Goal: Task Accomplishment & Management: Use online tool/utility

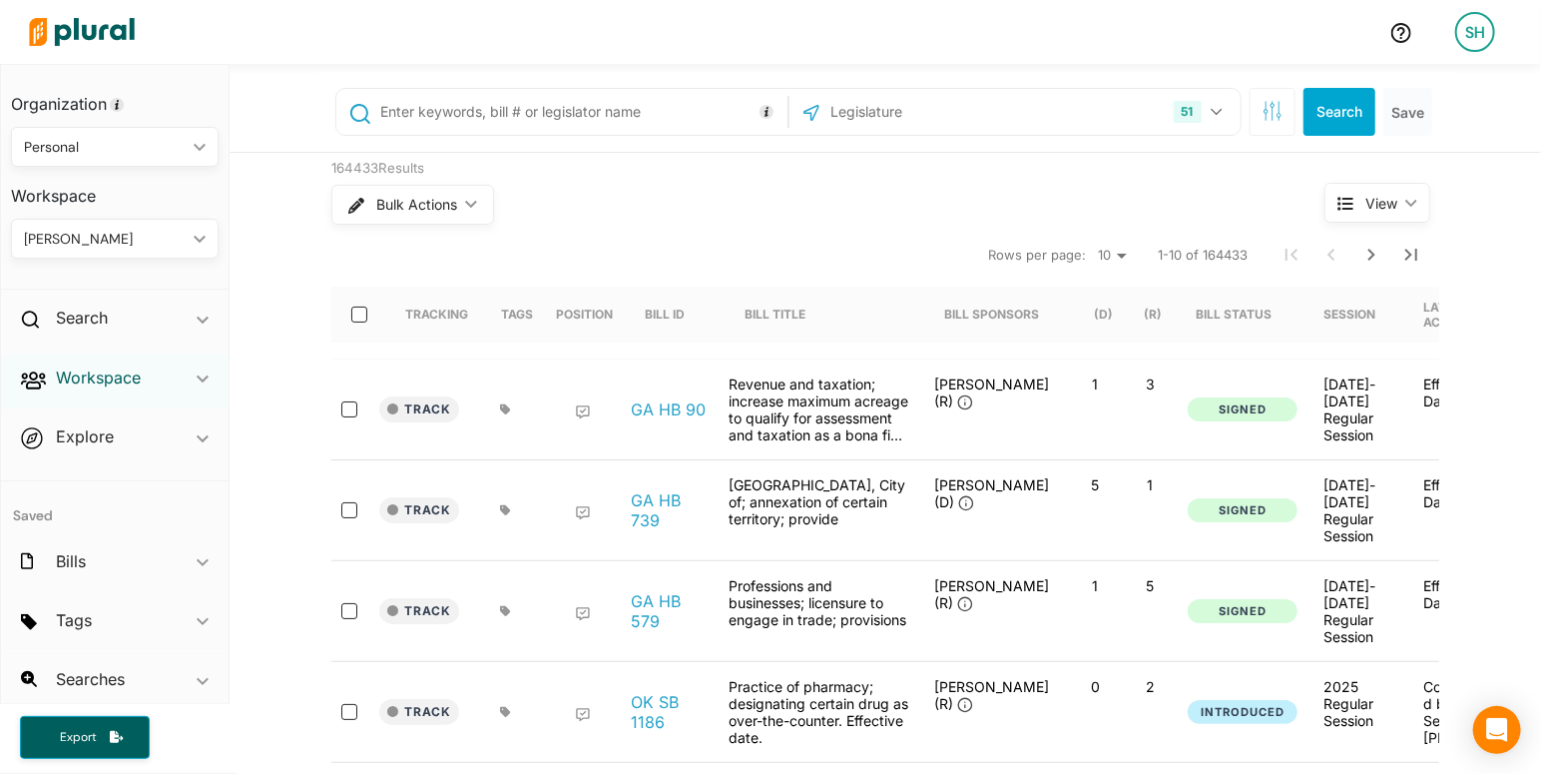
click at [105, 374] on h2 "Workspace" at bounding box center [98, 377] width 85 height 22
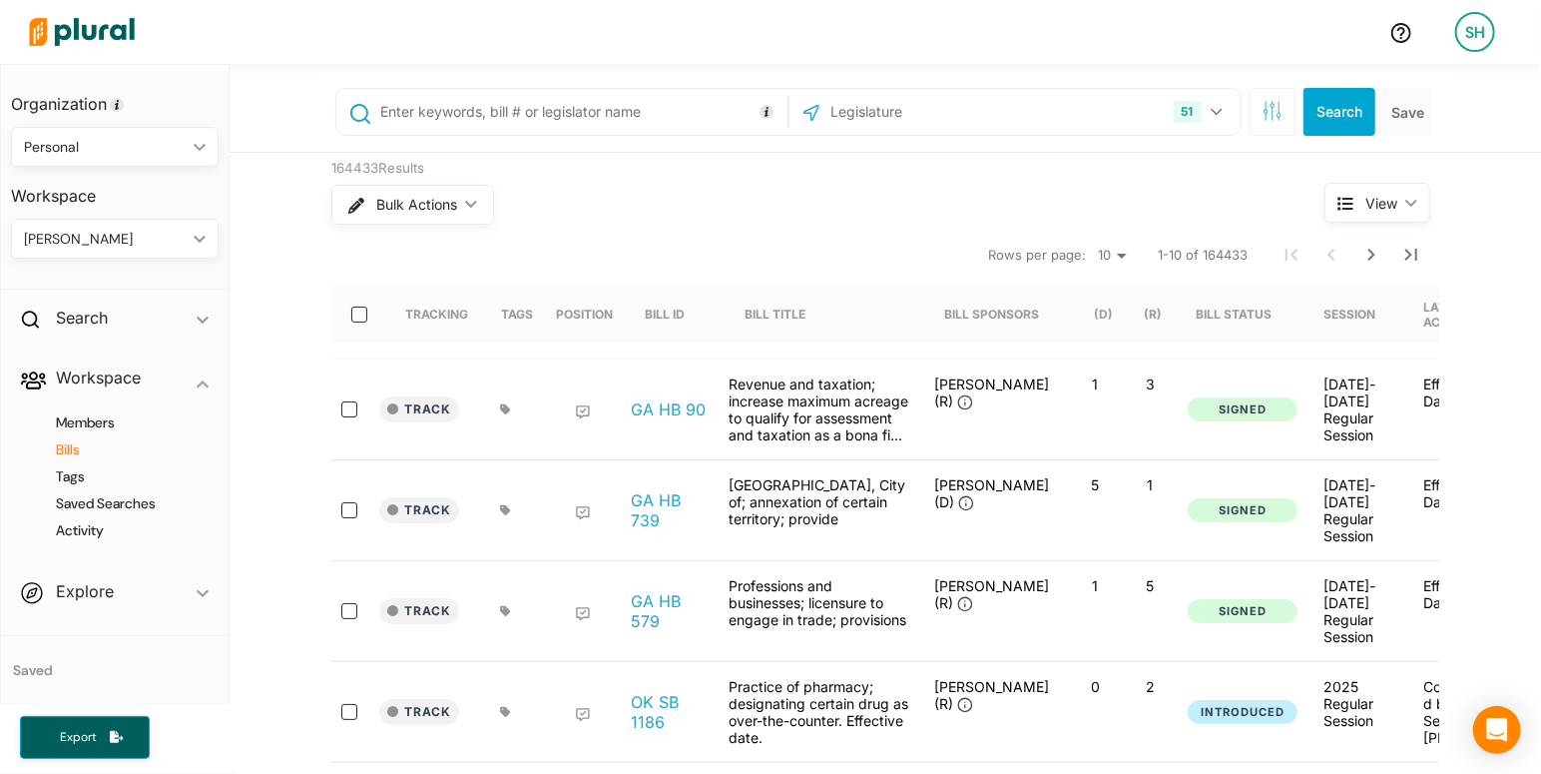
click at [71, 447] on h4 "Bills" at bounding box center [120, 449] width 178 height 19
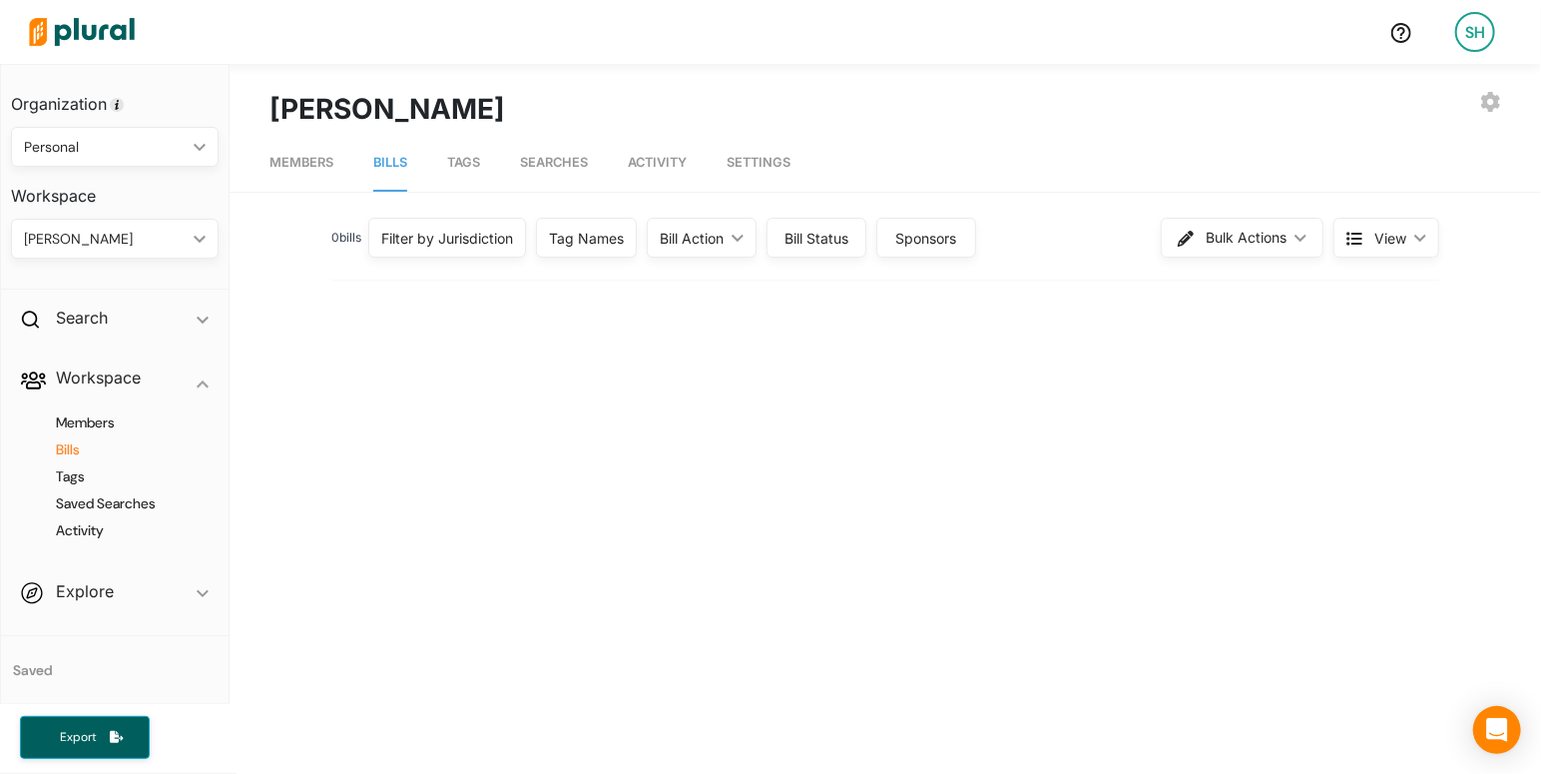
click at [570, 240] on div "Tag Names" at bounding box center [586, 238] width 75 height 21
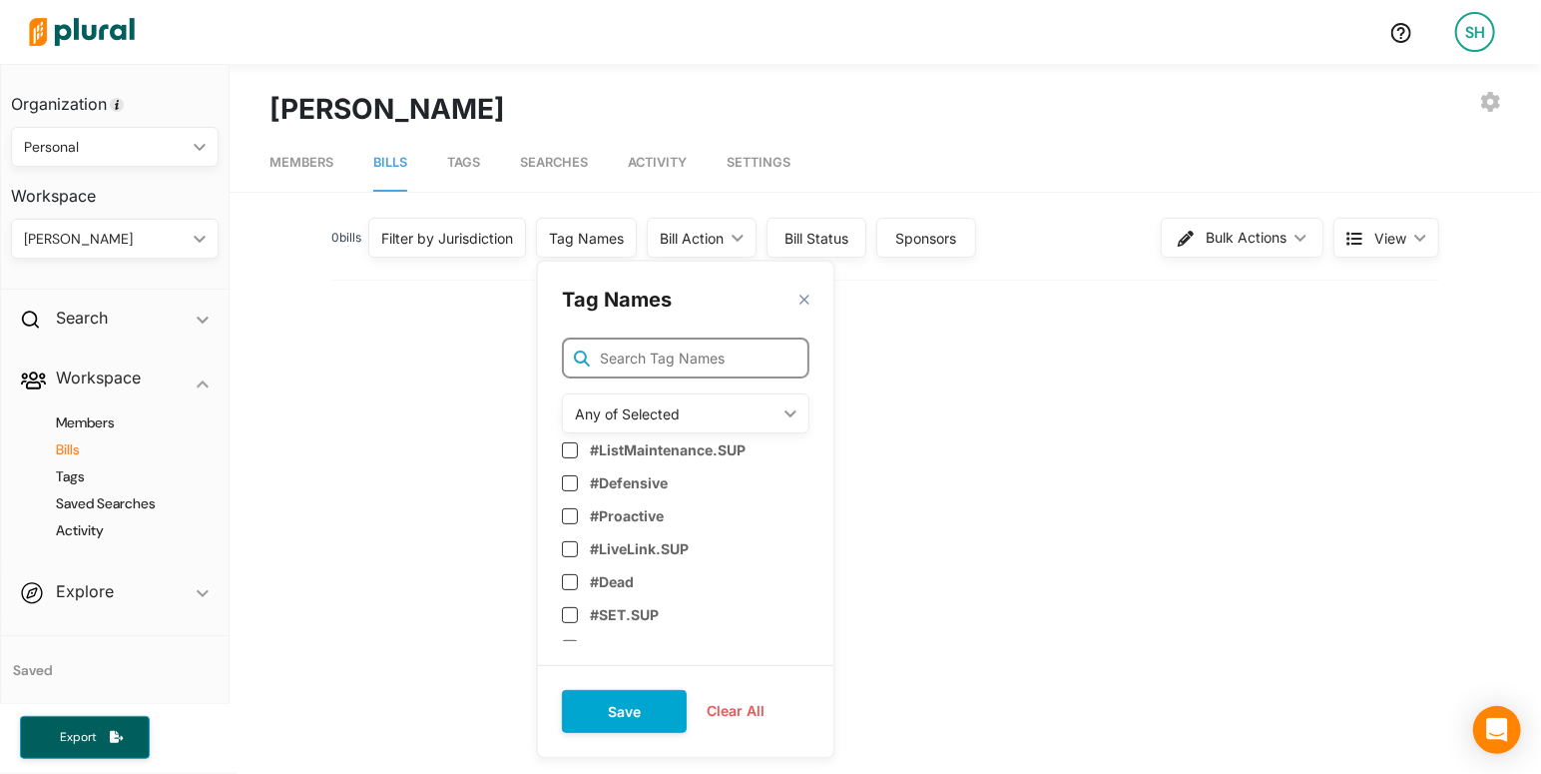
click at [613, 353] on input "text" at bounding box center [686, 357] width 248 height 41
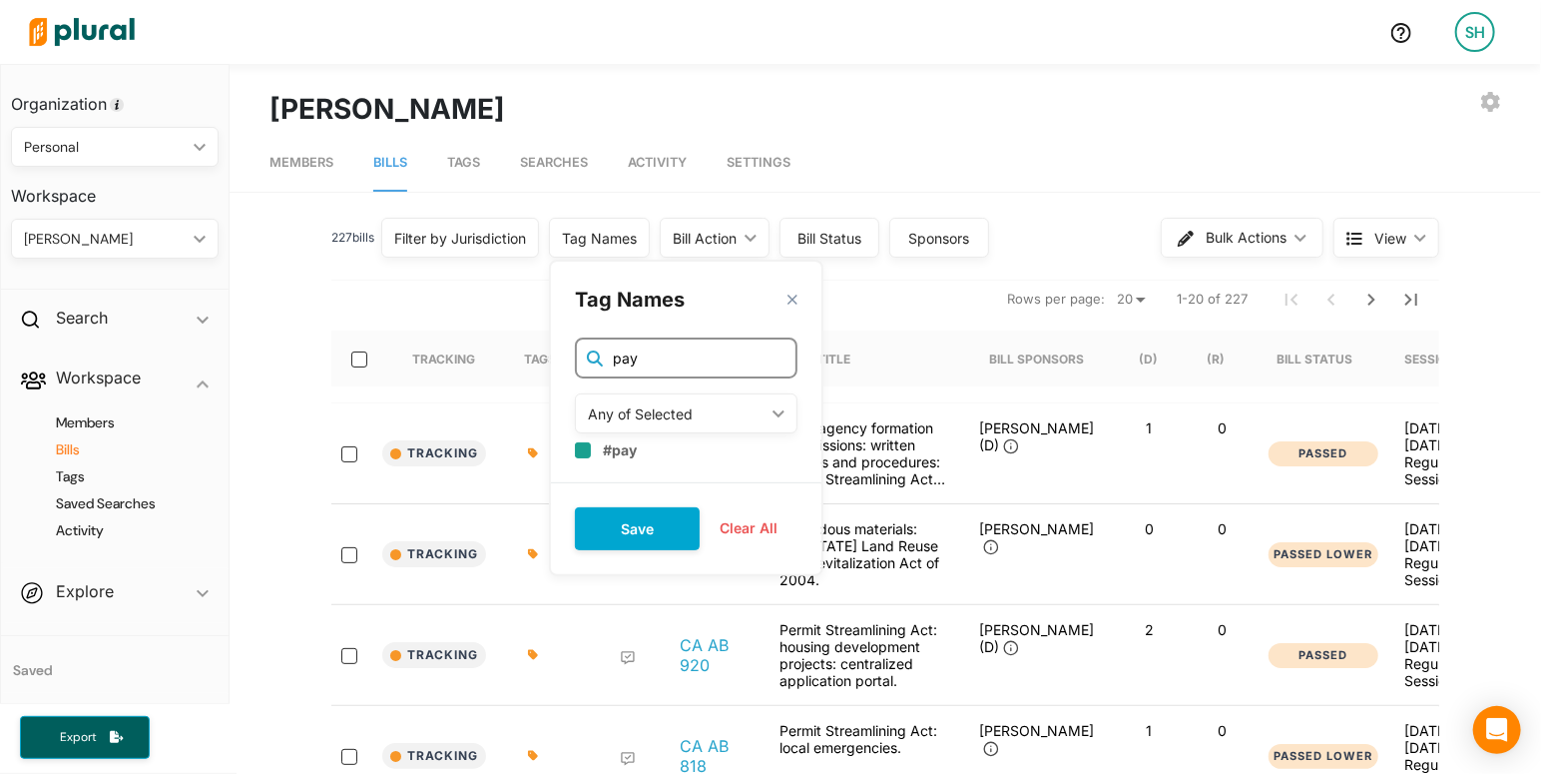
type input "pay"
click at [628, 447] on label "#pay" at bounding box center [620, 447] width 34 height 17
checkbox input "true"
click at [642, 524] on button "Save" at bounding box center [637, 526] width 125 height 43
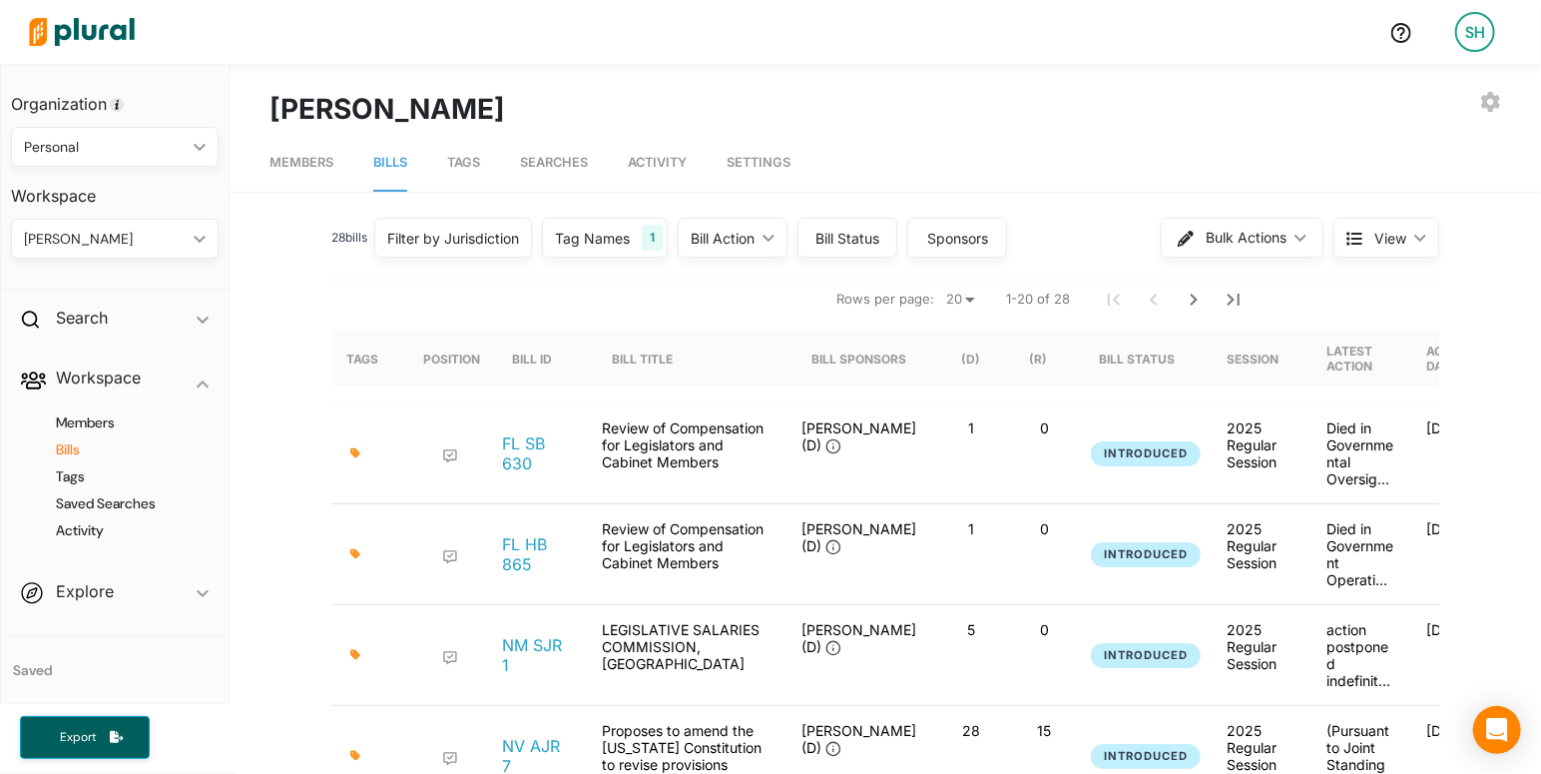
scroll to position [0, 188]
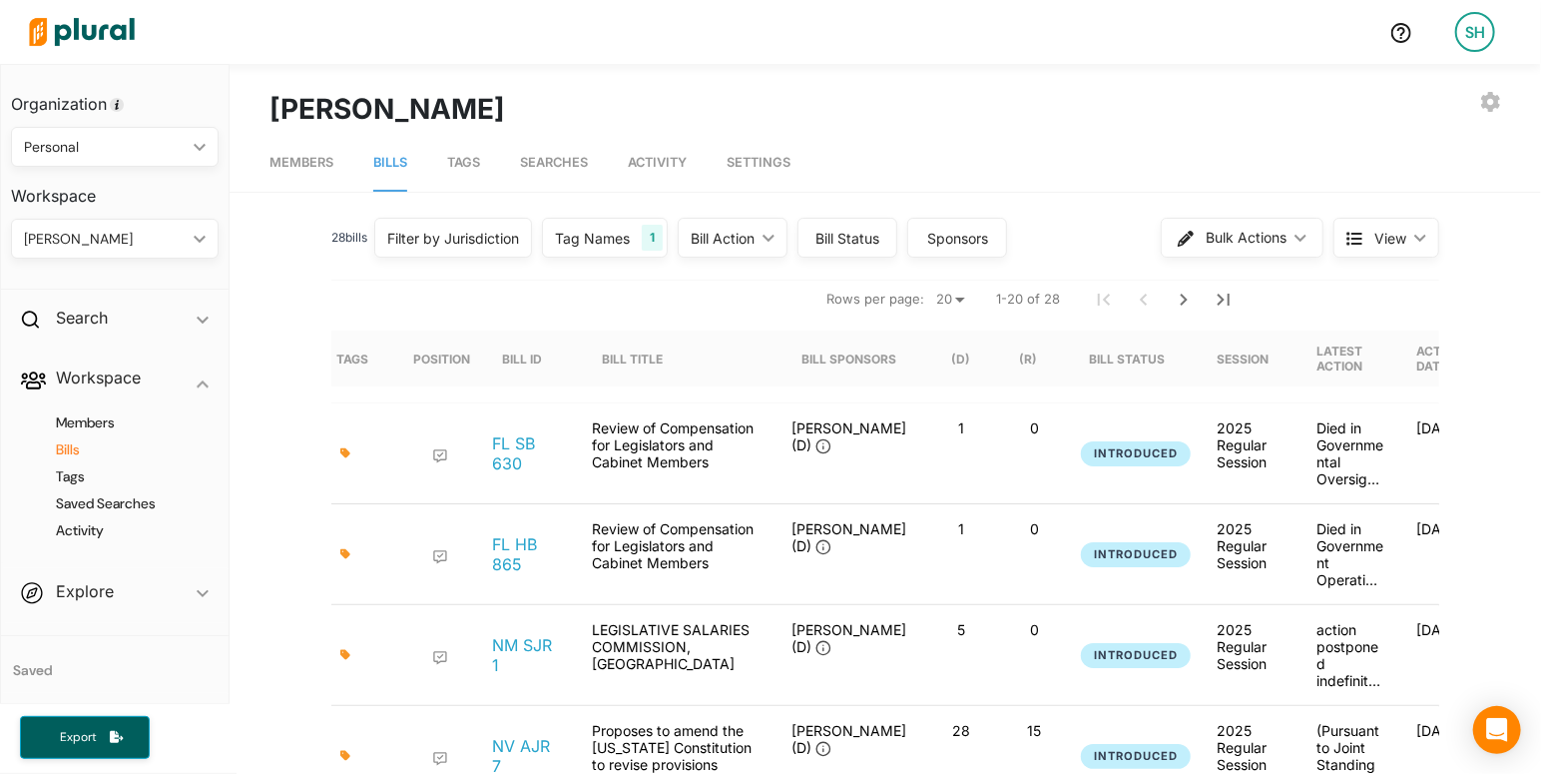
select select "50"
click option "50" at bounding box center [0, 0] width 0 height 0
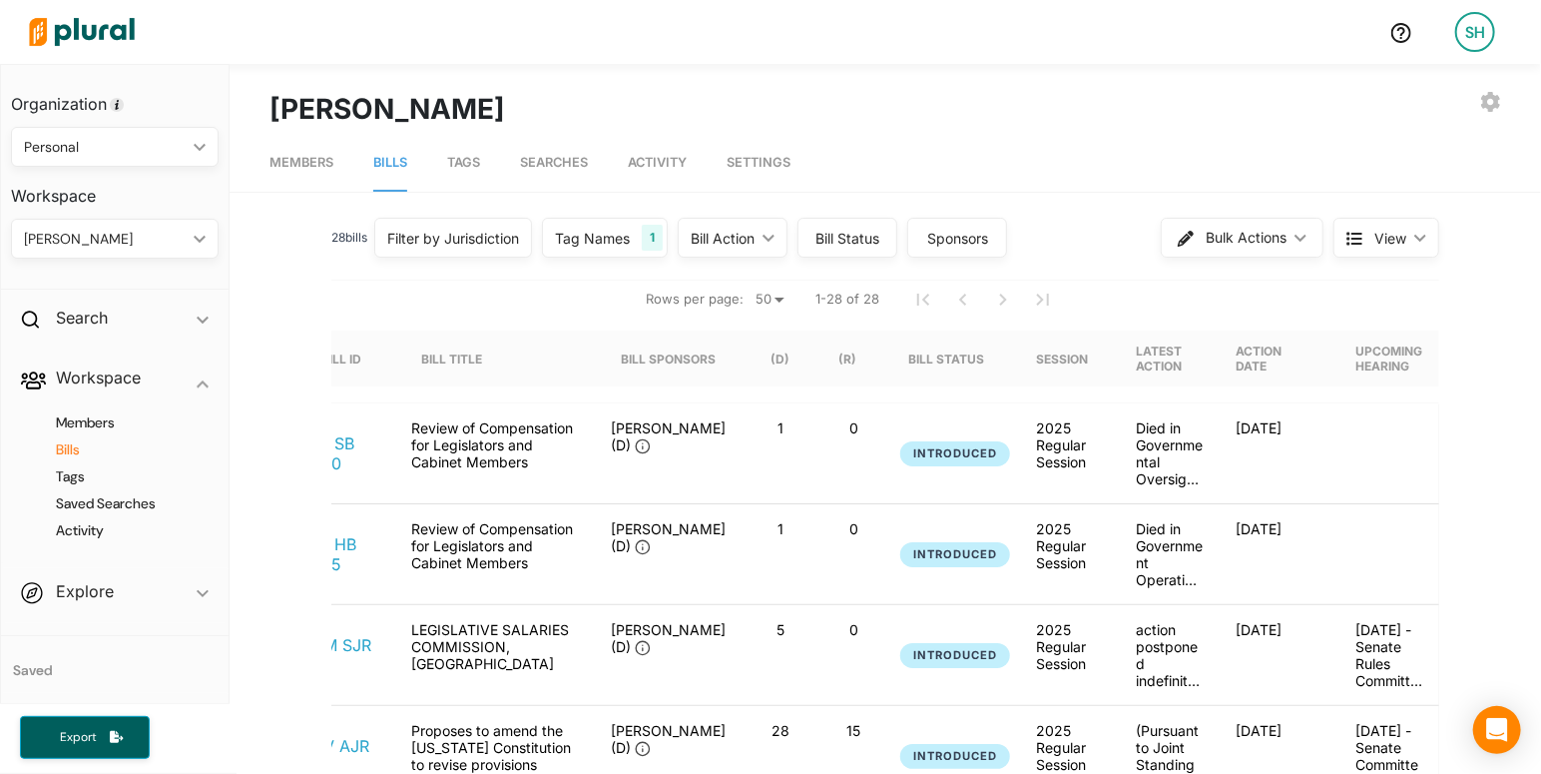
click at [621, 226] on div "Tag Names 1" at bounding box center [605, 238] width 126 height 40
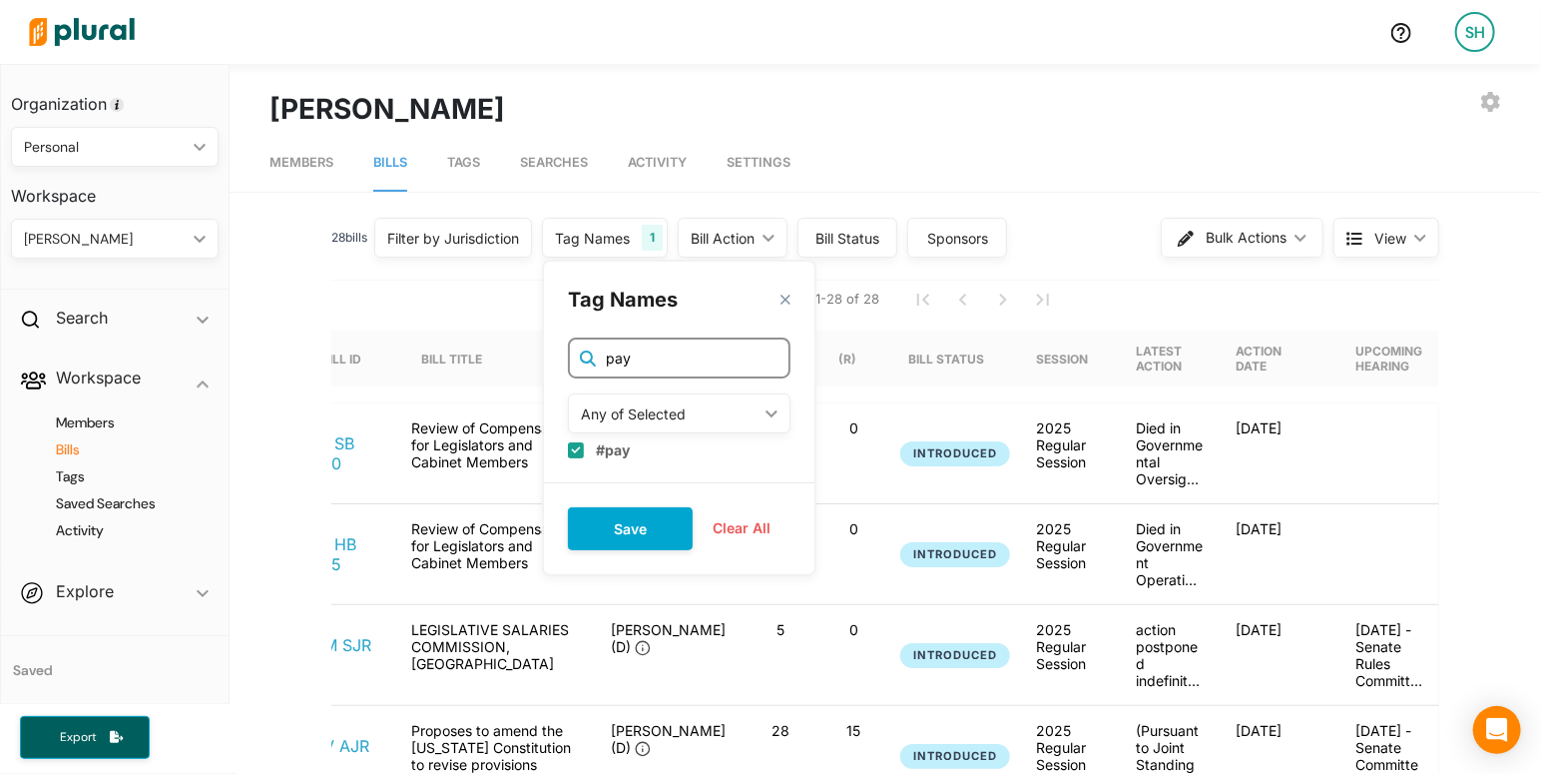
drag, startPoint x: 654, startPoint y: 359, endPoint x: 575, endPoint y: 358, distance: 78.9
click at [575, 358] on input "pay" at bounding box center [679, 357] width 223 height 41
click at [582, 447] on input "checkbox" at bounding box center [576, 448] width 16 height 16
checkbox input "false"
drag, startPoint x: 650, startPoint y: 358, endPoint x: 564, endPoint y: 358, distance: 85.9
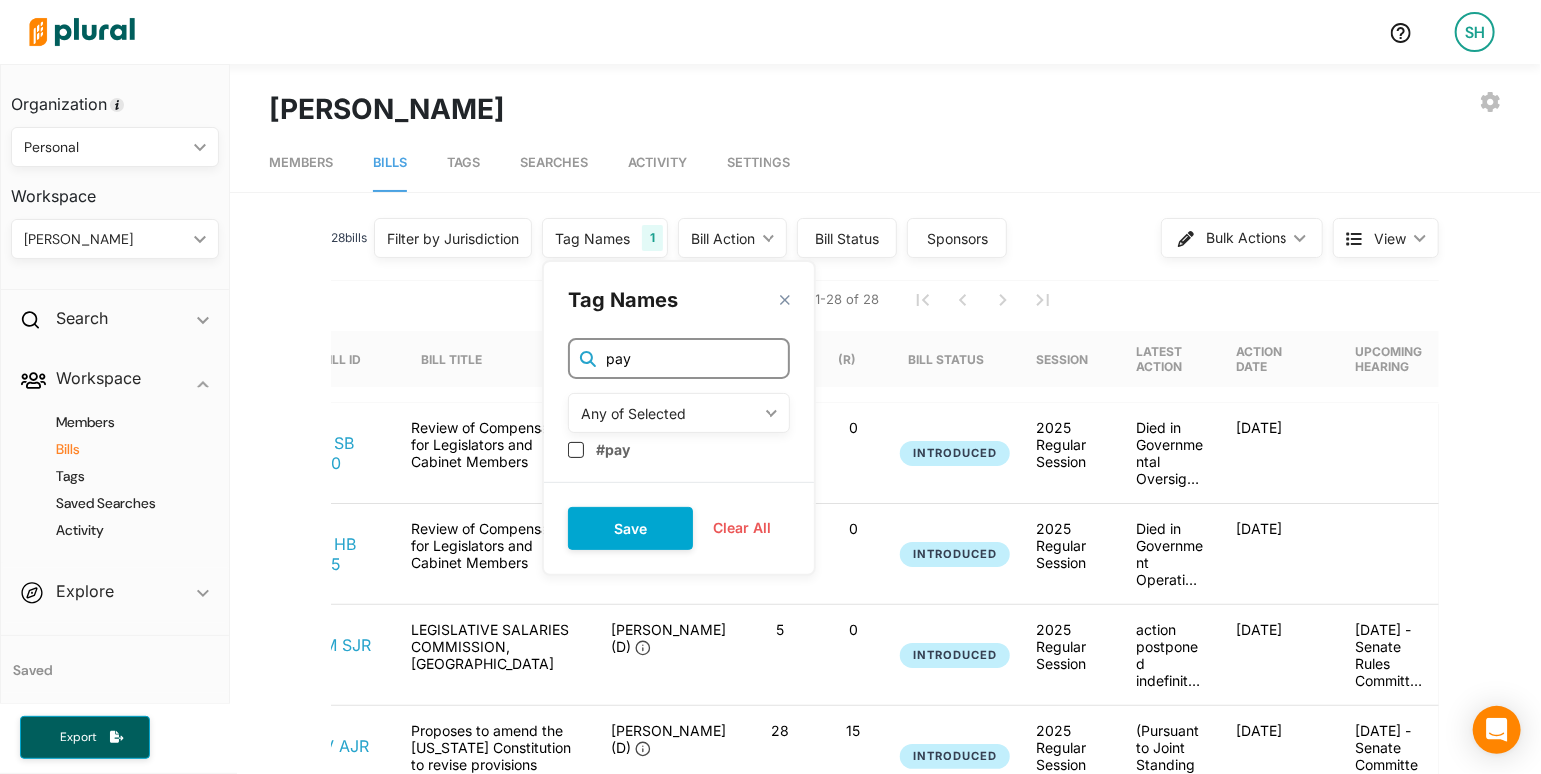
click at [568, 358] on input "pay" at bounding box center [679, 357] width 223 height 41
type input "safe"
click at [584, 452] on input "checkbox" at bounding box center [576, 448] width 16 height 16
click at [625, 523] on button "Save" at bounding box center [630, 526] width 125 height 43
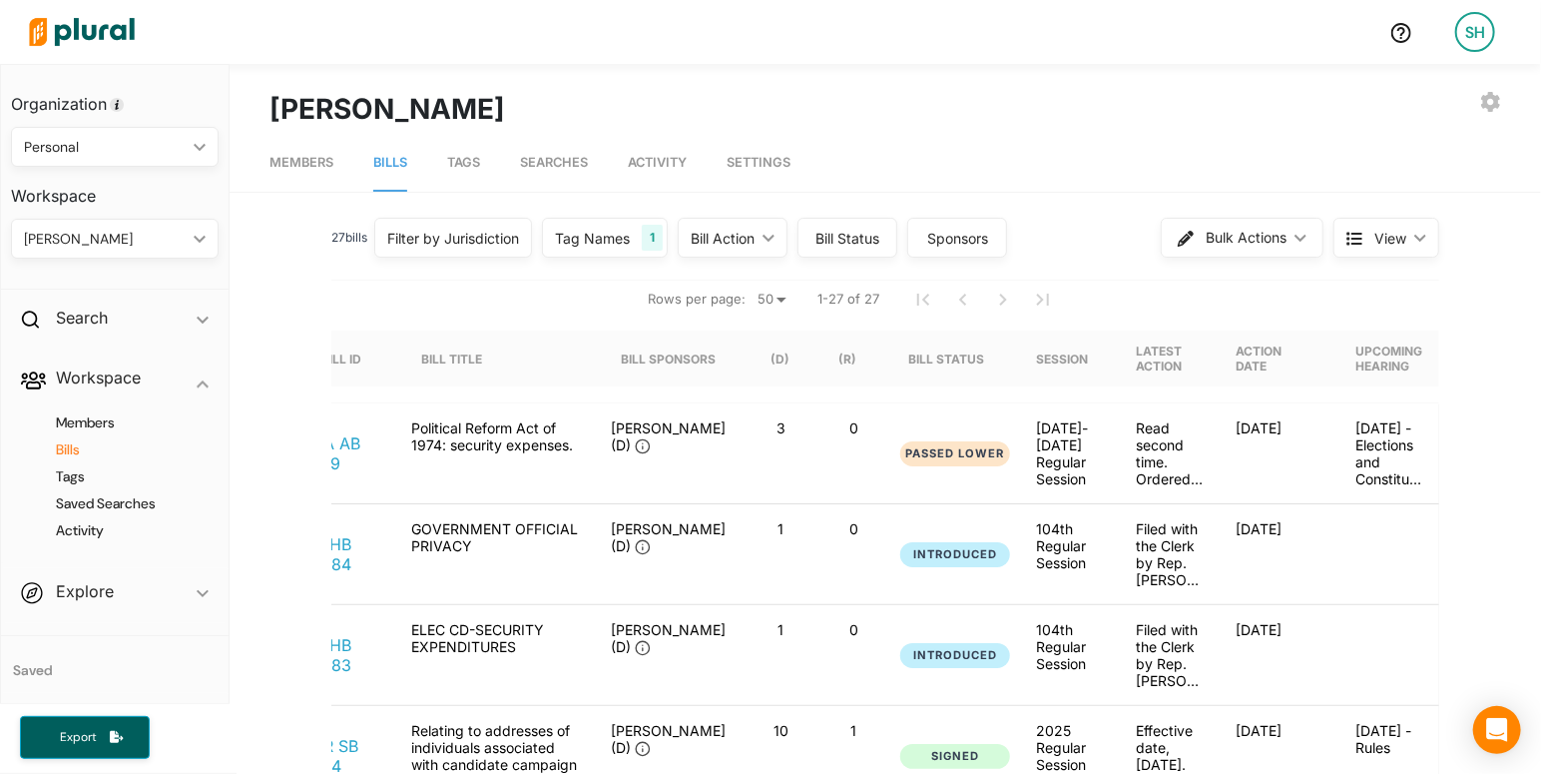
click at [606, 235] on div "Tag Names" at bounding box center [592, 238] width 75 height 21
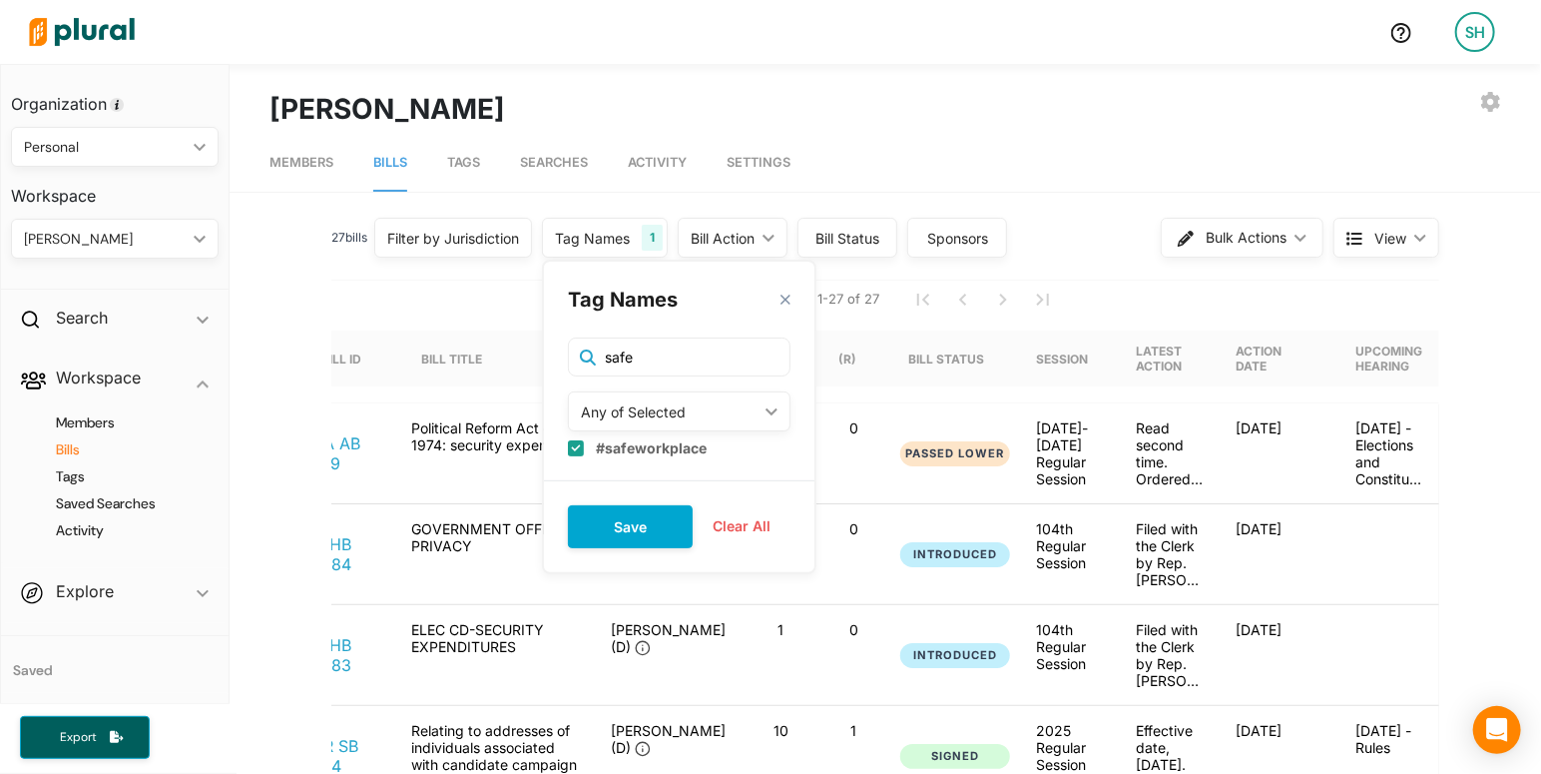
click at [581, 442] on input "checkbox" at bounding box center [576, 448] width 16 height 16
checkbox input "false"
drag, startPoint x: 649, startPoint y: 354, endPoint x: 530, endPoint y: 354, distance: 118.8
click at [599, 354] on input "safe" at bounding box center [679, 357] width 223 height 41
type input "pfm"
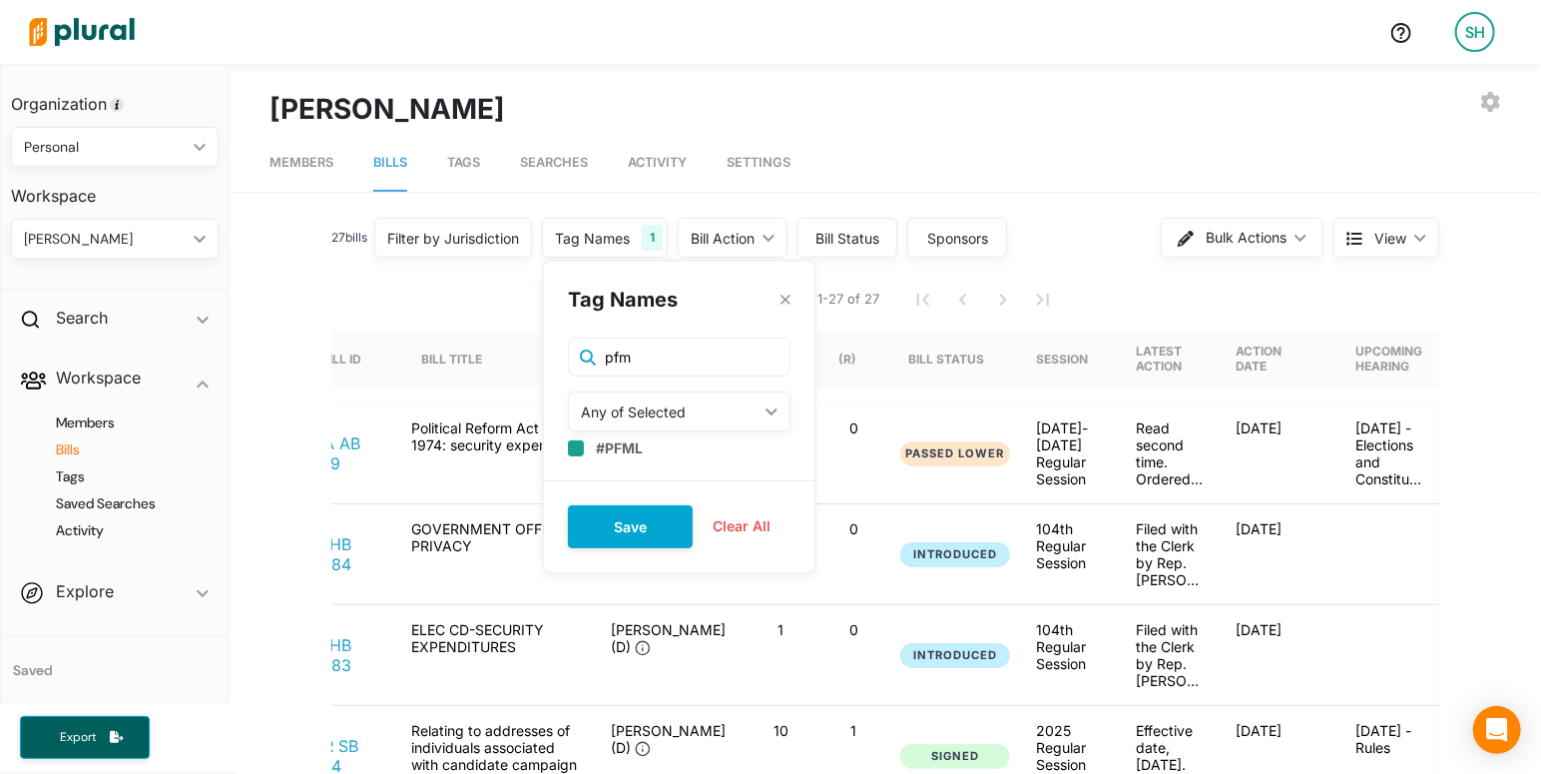
click at [638, 442] on label "#PFML" at bounding box center [619, 447] width 47 height 17
click at [642, 518] on button "Save" at bounding box center [630, 526] width 125 height 43
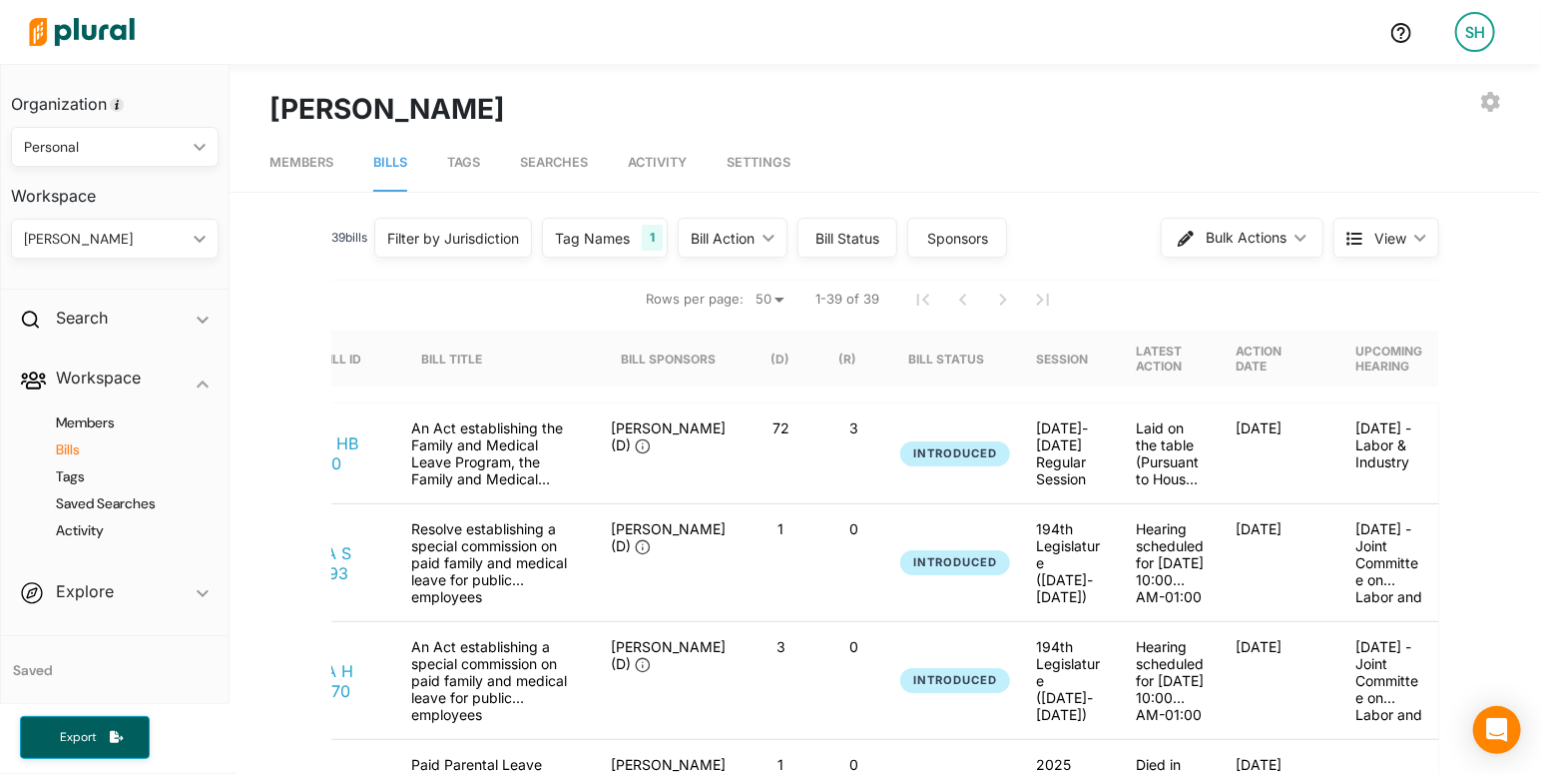
click option "50" at bounding box center [0, 0] width 0 height 0
click at [561, 245] on div "Tag Names" at bounding box center [592, 238] width 75 height 21
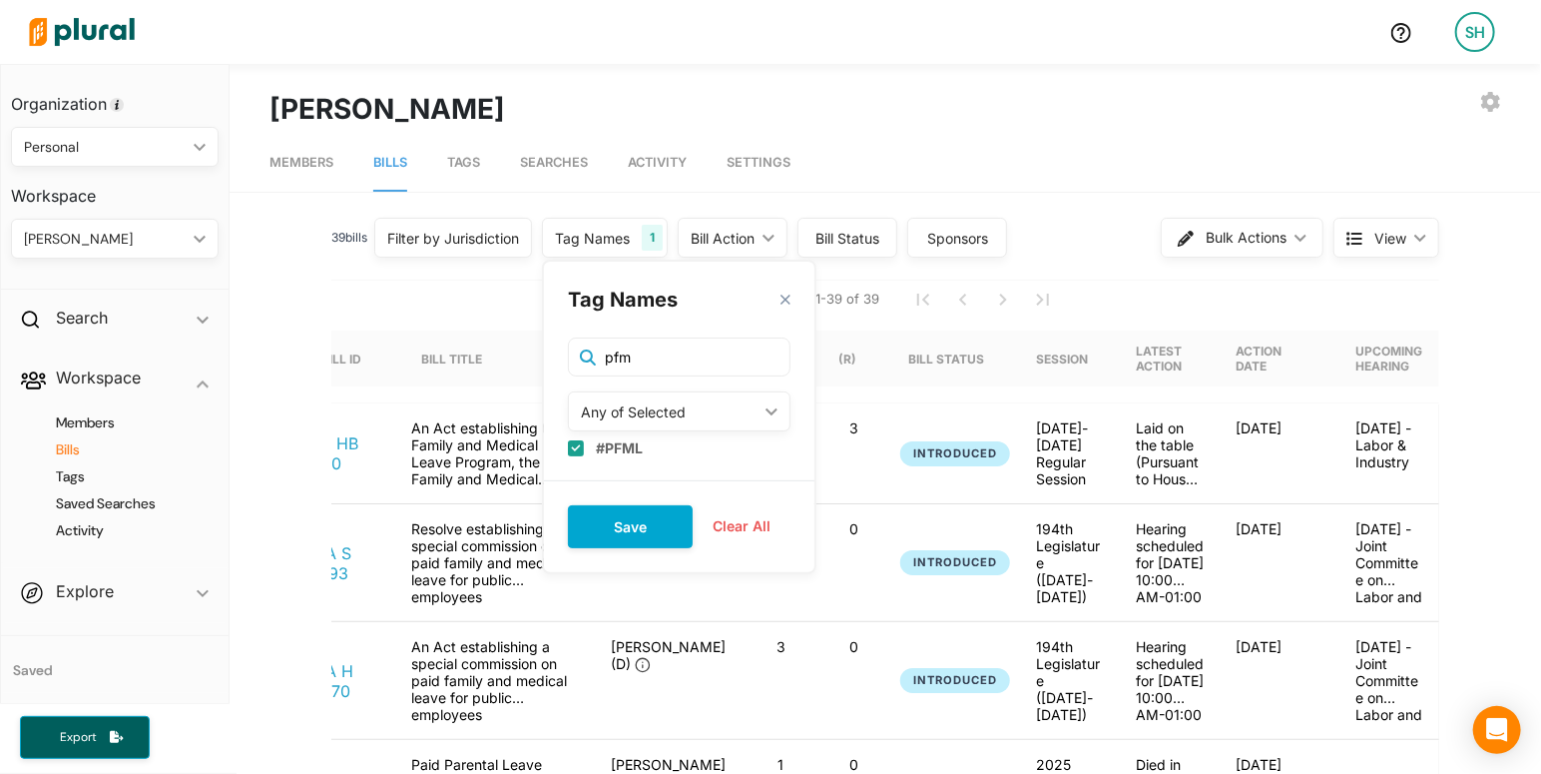
click at [581, 445] on input "checkbox" at bounding box center [576, 448] width 16 height 16
checkbox input "false"
drag, startPoint x: 650, startPoint y: 348, endPoint x: 528, endPoint y: 345, distance: 121.8
click at [568, 345] on input "pfm" at bounding box center [679, 357] width 223 height 41
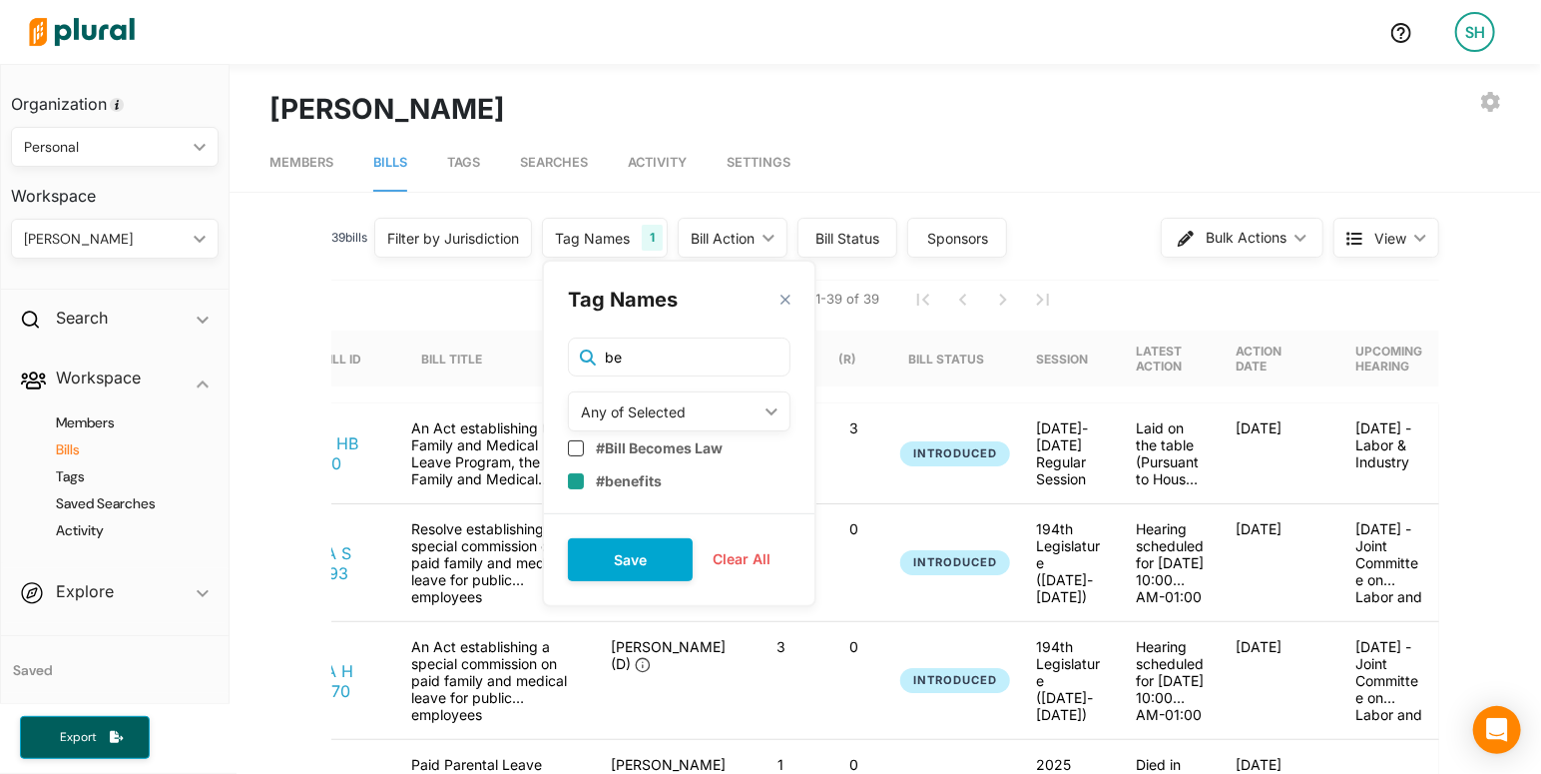
click at [584, 484] on input "checkbox" at bounding box center [576, 481] width 16 height 16
click at [638, 561] on button "Save" at bounding box center [630, 559] width 125 height 43
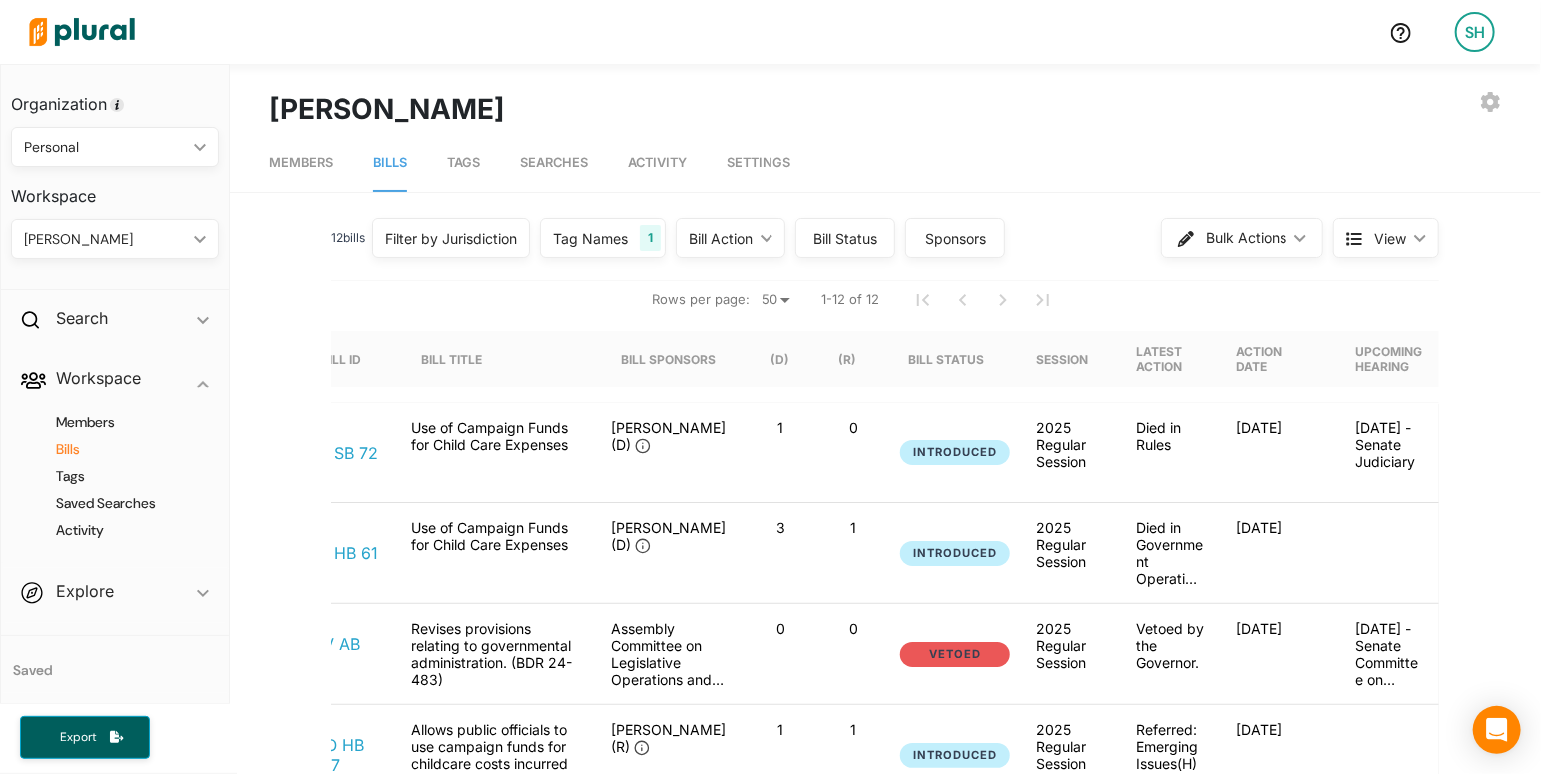
click at [627, 228] on div "Tag Names 1" at bounding box center [603, 238] width 126 height 40
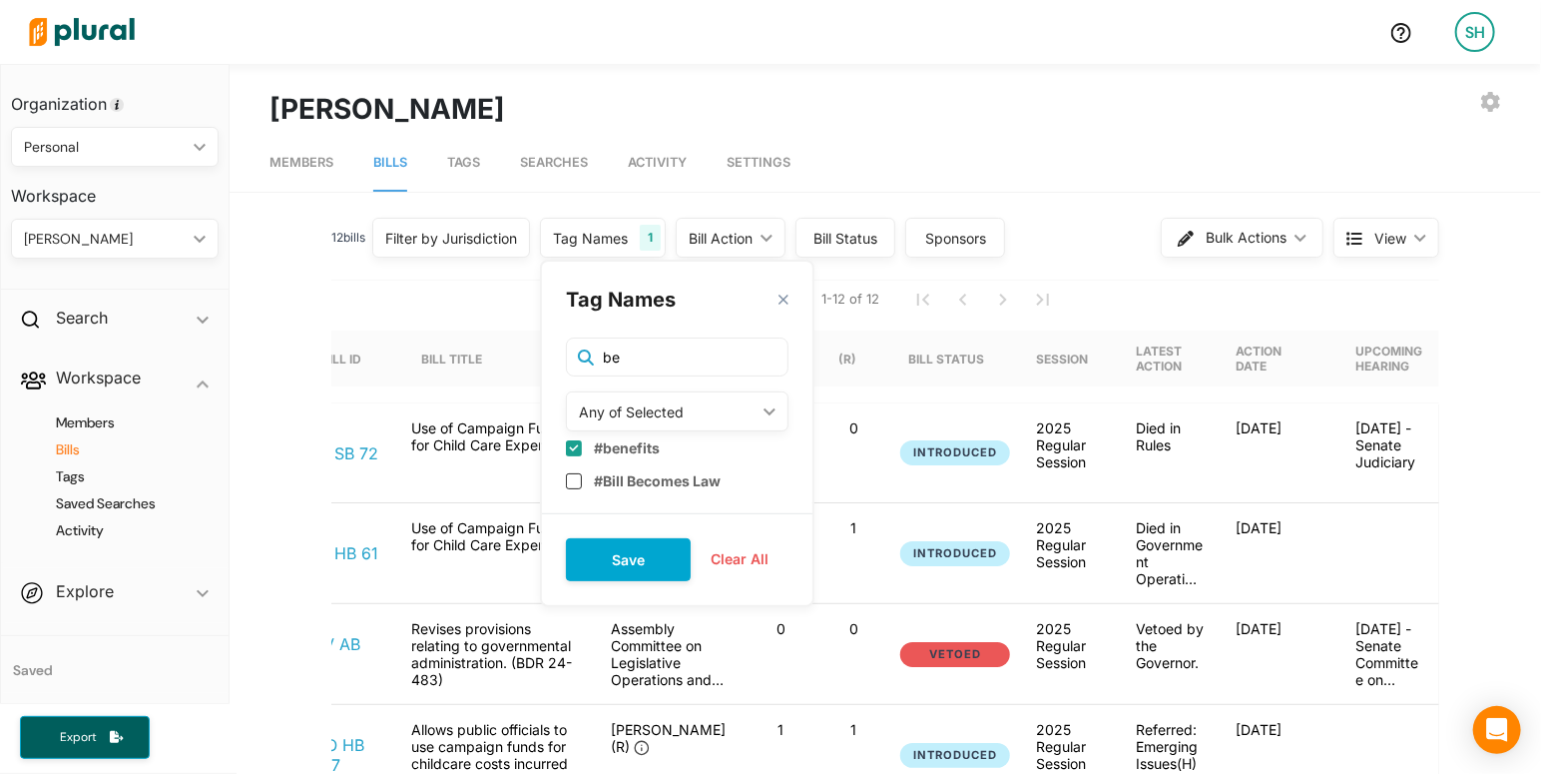
click at [577, 446] on input "checkbox" at bounding box center [574, 448] width 16 height 16
drag, startPoint x: 616, startPoint y: 349, endPoint x: 487, endPoint y: 326, distance: 130.8
click at [566, 337] on input "be" at bounding box center [677, 357] width 223 height 41
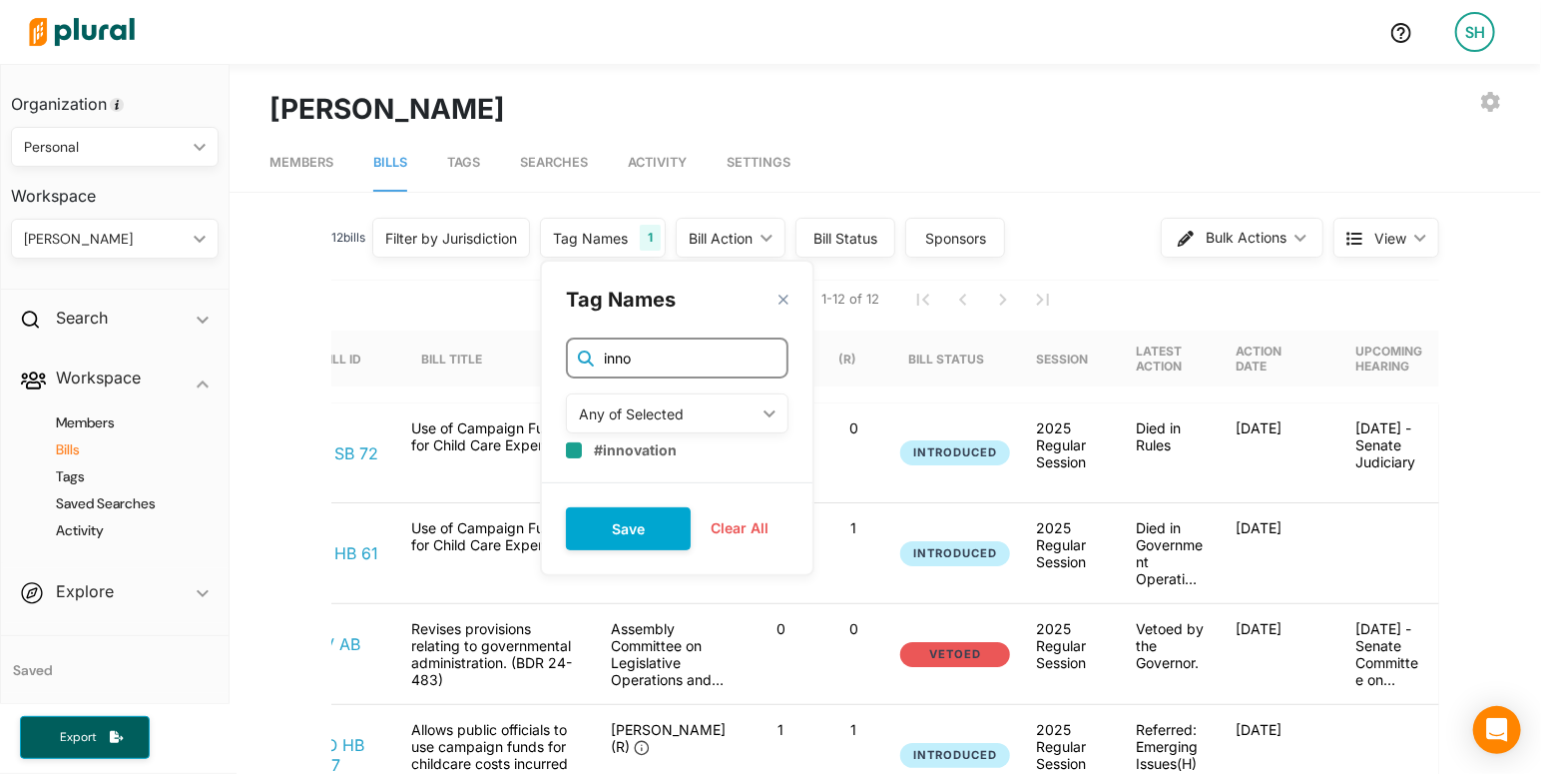
type input "inno"
click at [584, 454] on div "#innovation" at bounding box center [677, 447] width 223 height 17
checkbox input "true"
click at [602, 518] on button "Save" at bounding box center [628, 526] width 125 height 43
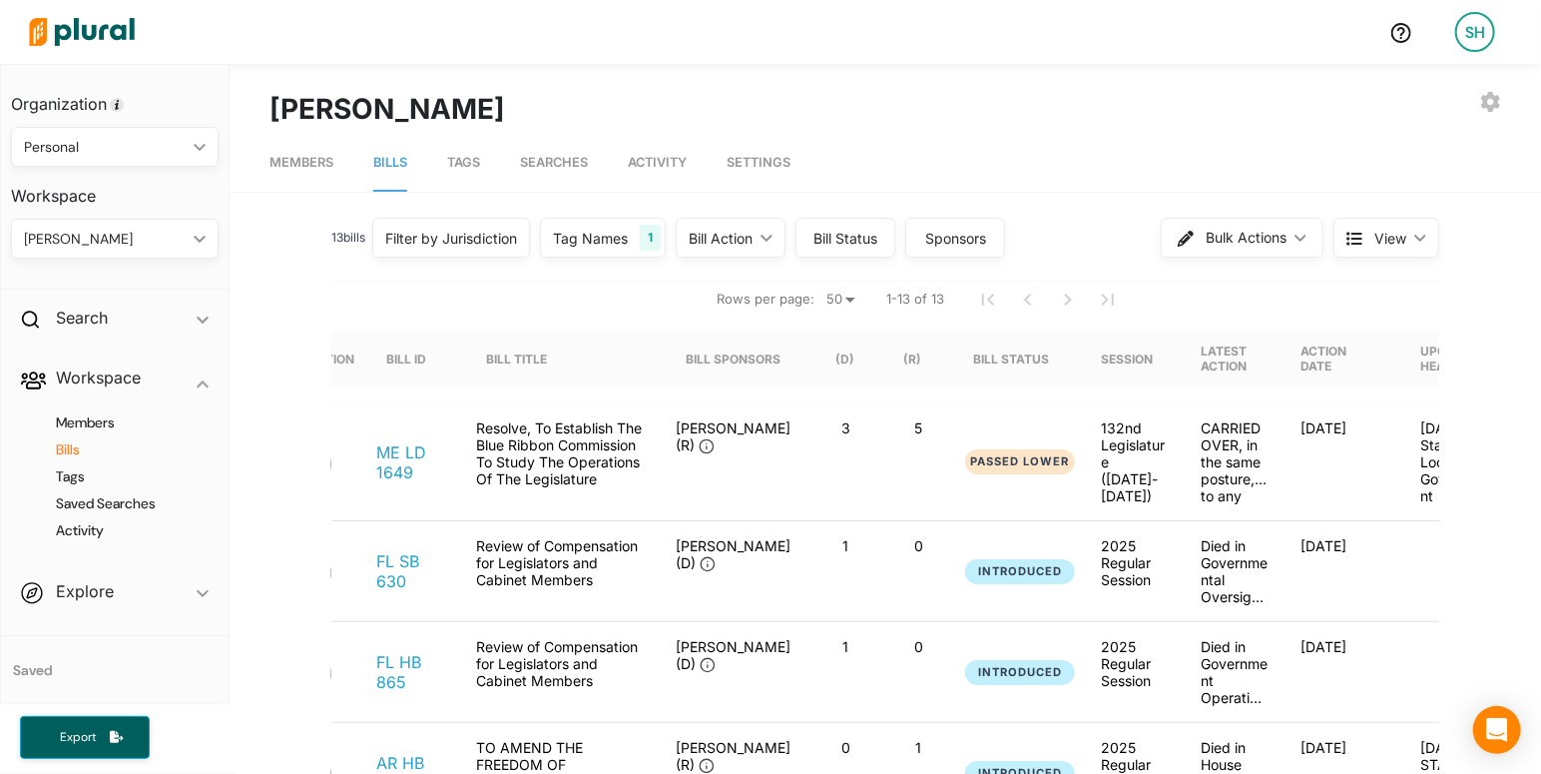
scroll to position [0, 368]
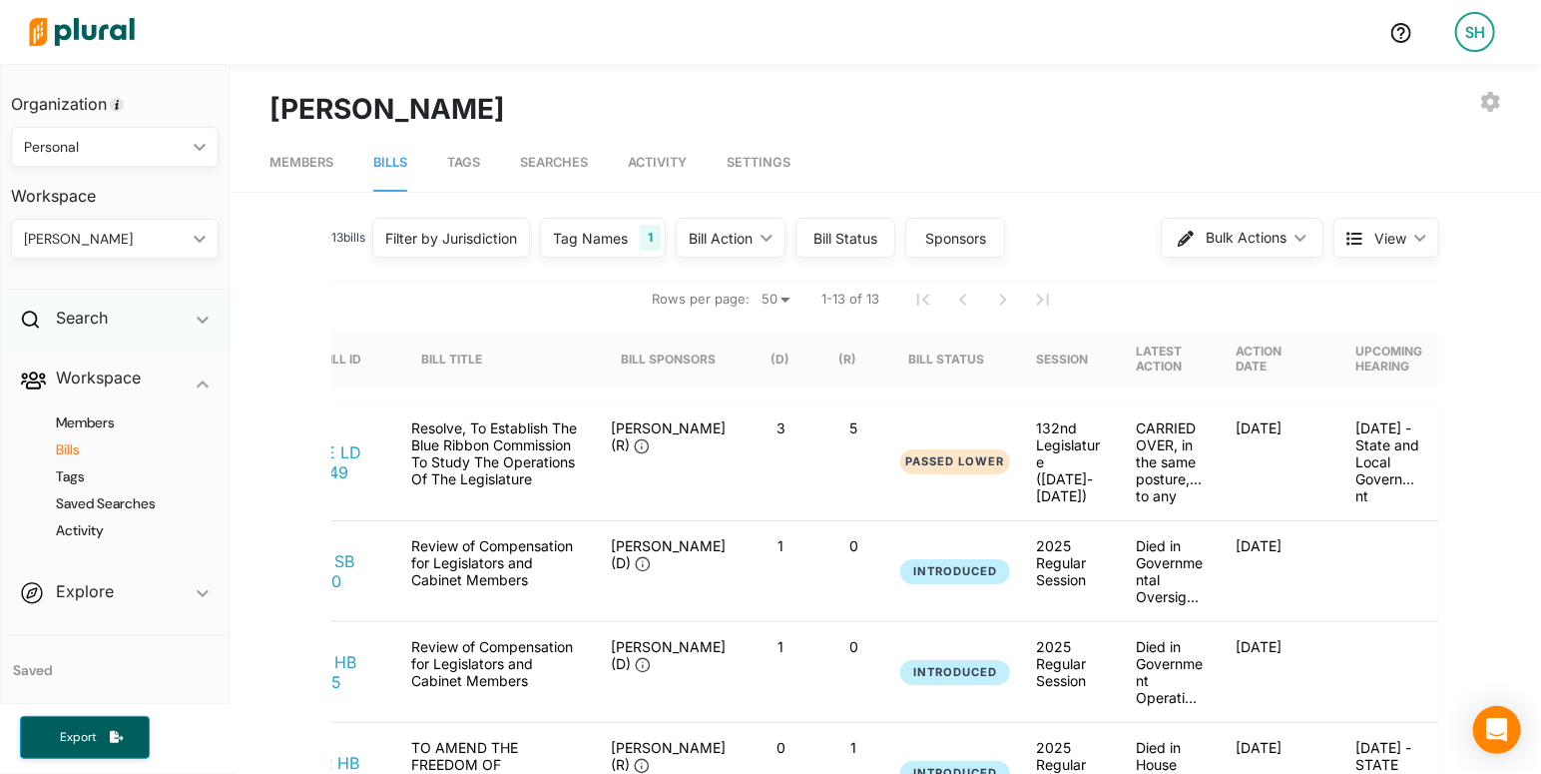
click at [128, 321] on div "Search ic_keyboard_arrow_down" at bounding box center [115, 321] width 228 height 54
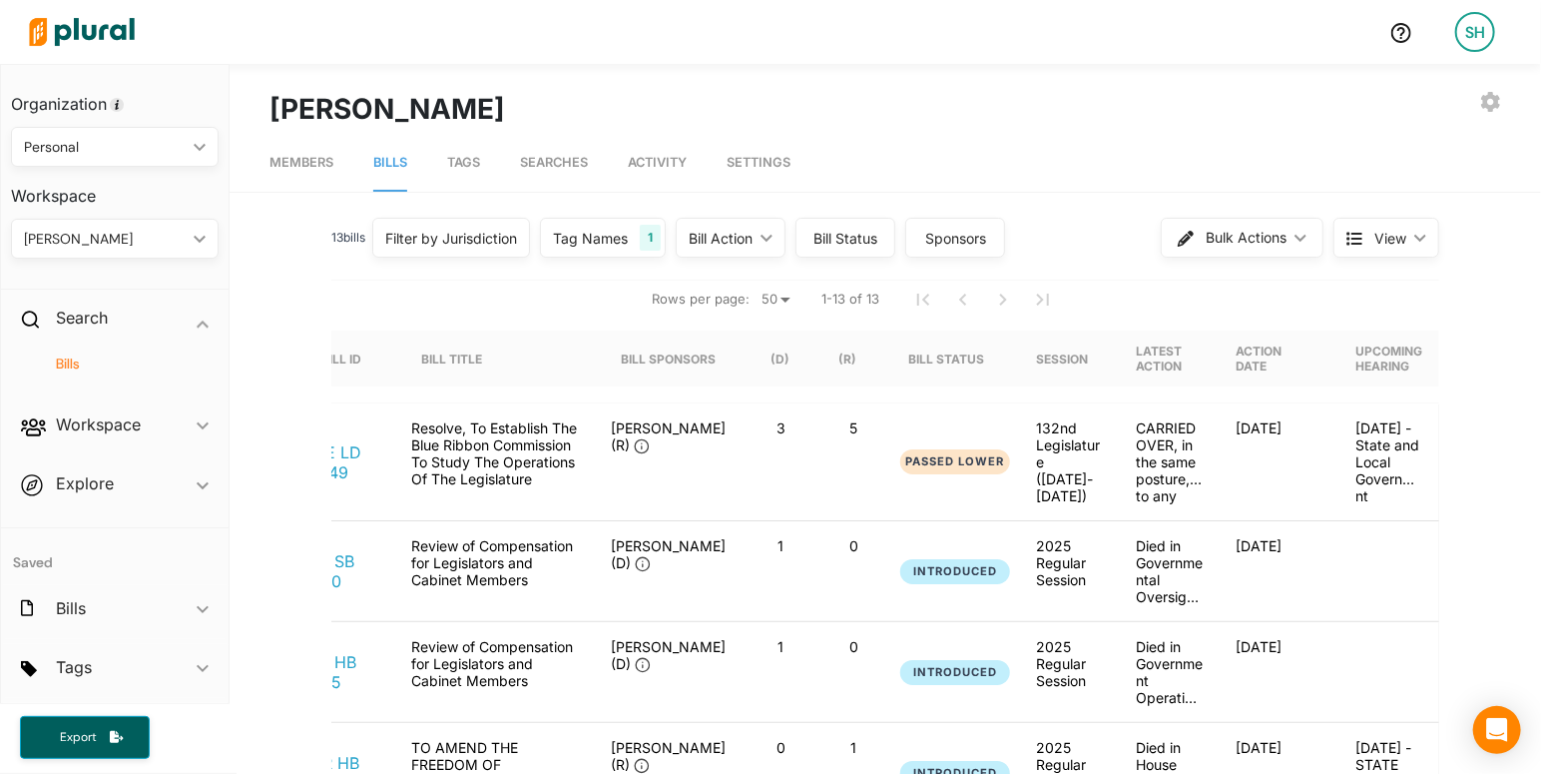
click at [91, 368] on h4 "Bills" at bounding box center [120, 363] width 178 height 19
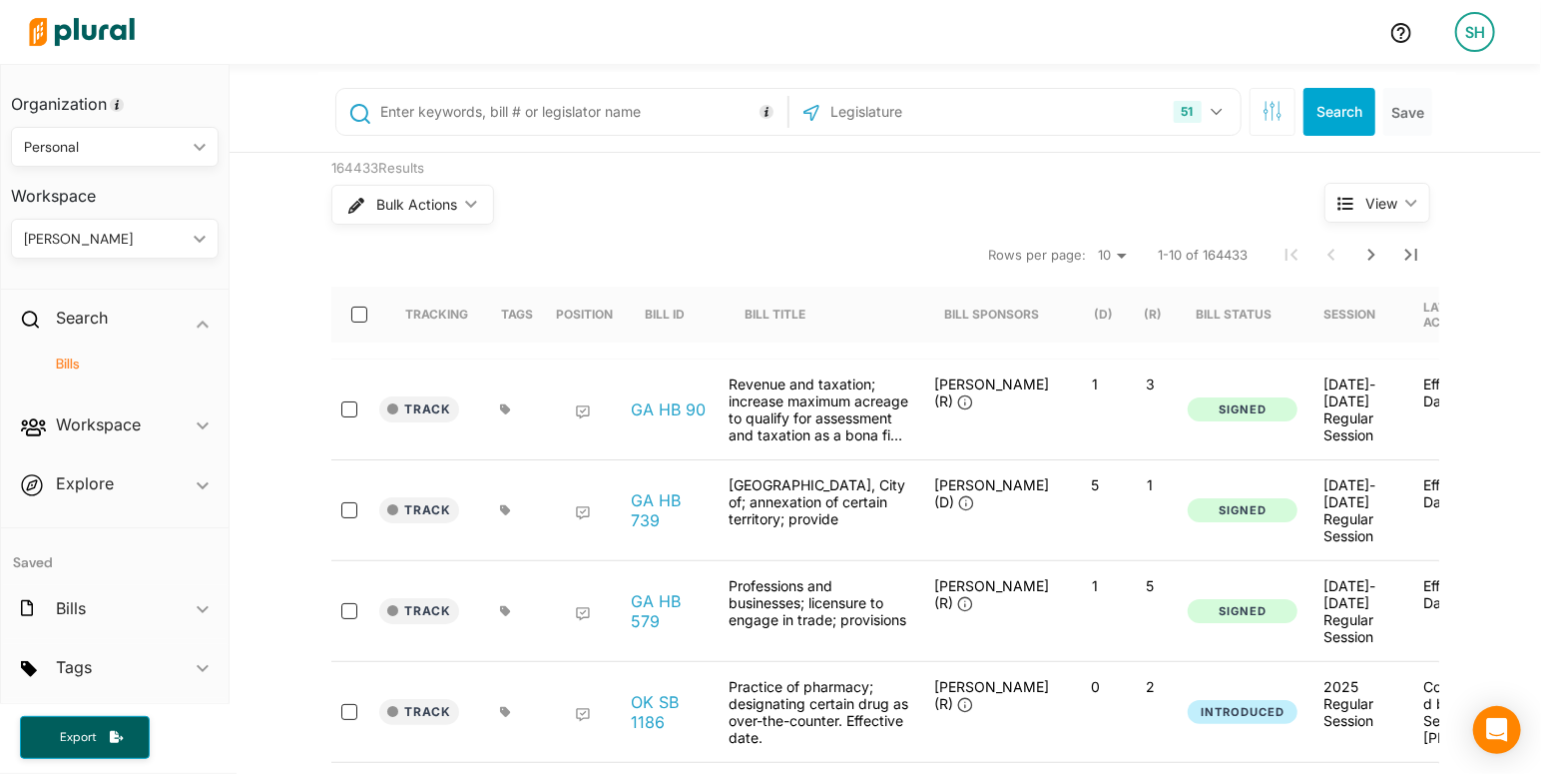
click at [441, 114] on input "text" at bounding box center [580, 112] width 404 height 38
type input "ab 808"
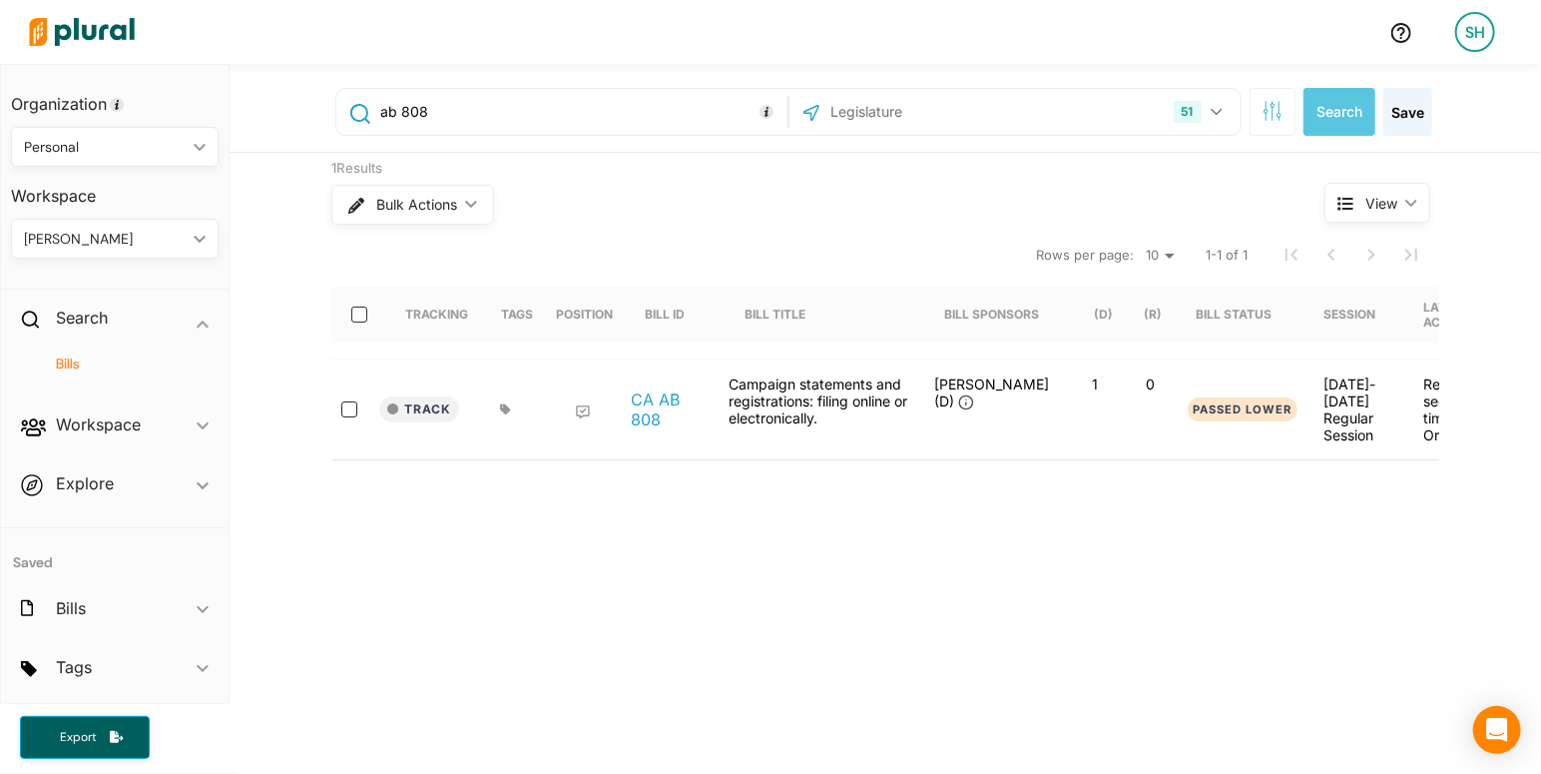
click at [613, 449] on div "Track CA AB 808 Campaign statements and registrations: filing online or electro…" at bounding box center [1026, 409] width 1391 height 100
click at [644, 408] on link "CA AB 808" at bounding box center [669, 409] width 76 height 40
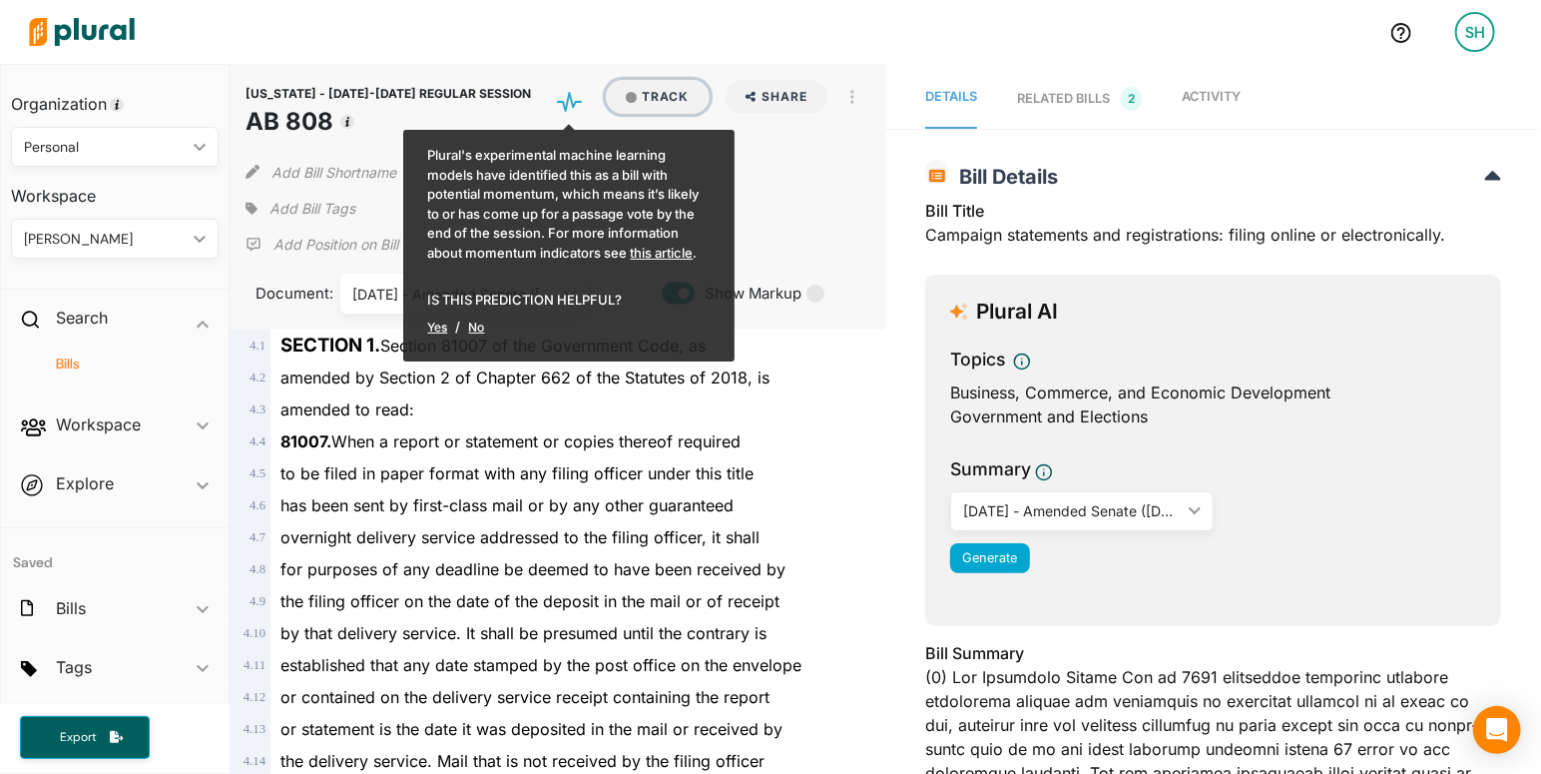
click at [649, 101] on button "Track" at bounding box center [658, 97] width 104 height 34
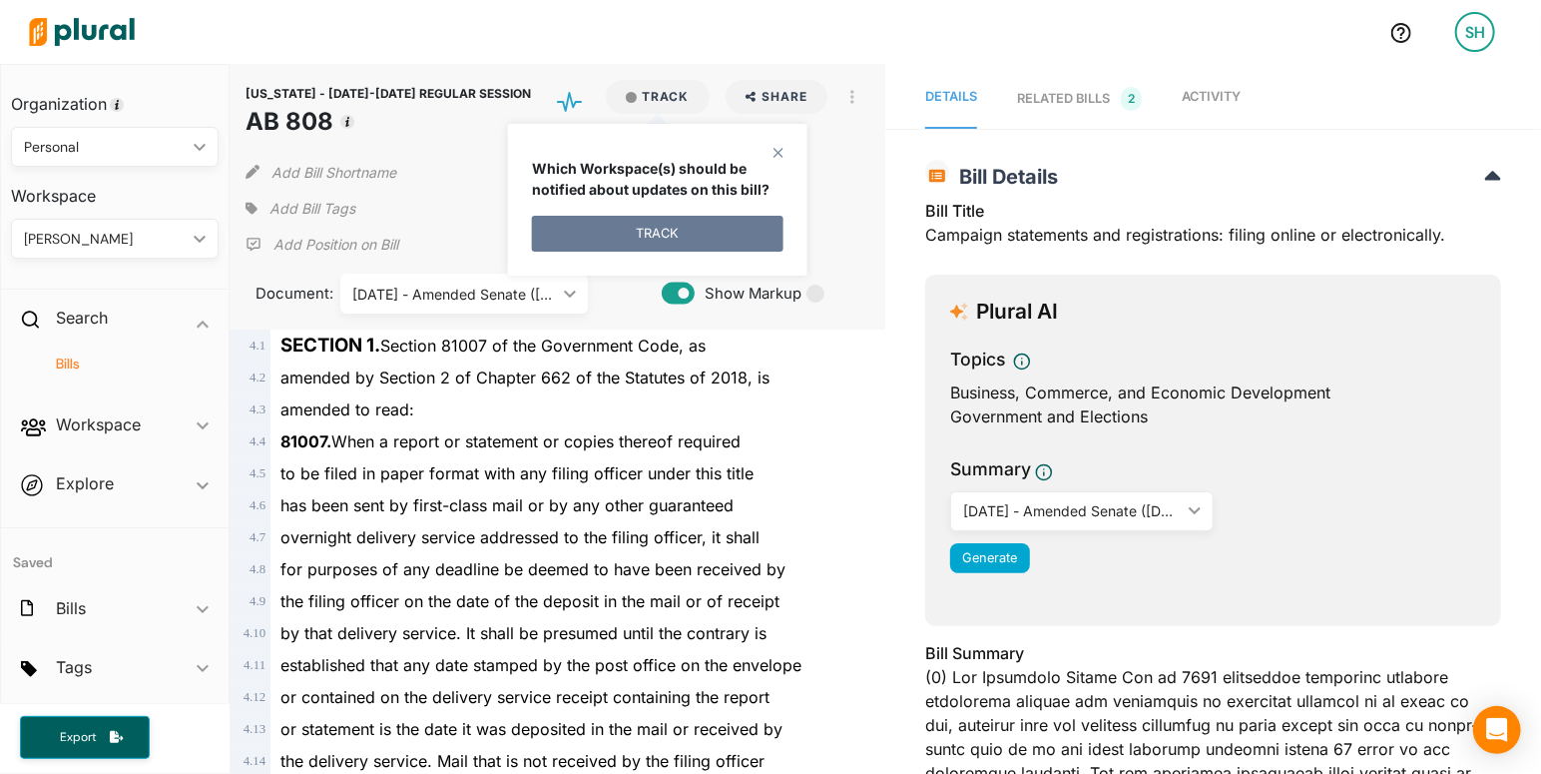
click at [649, 228] on button "TRACK" at bounding box center [658, 234] width 252 height 36
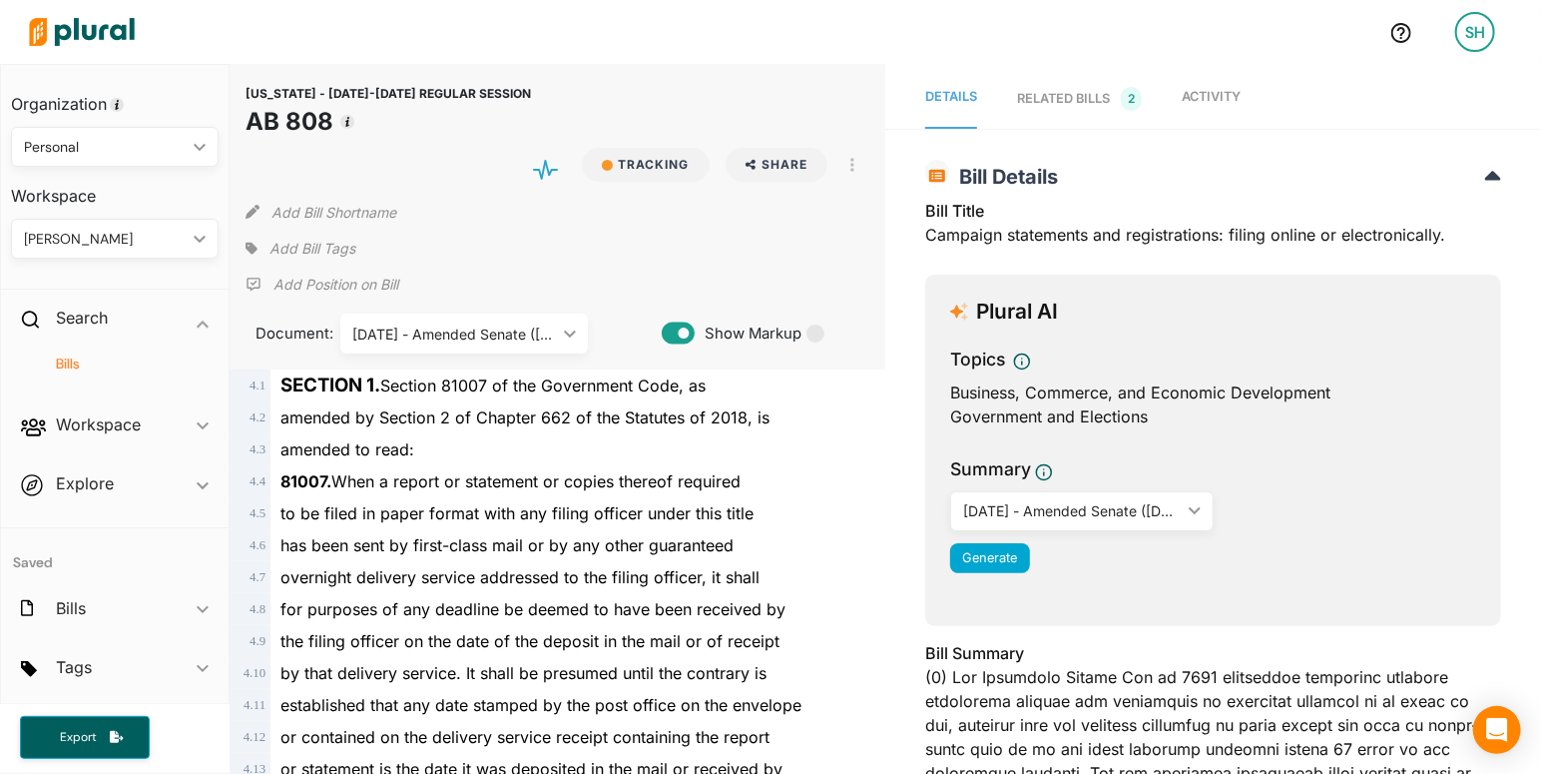
click at [339, 239] on span "Add Bill Tags" at bounding box center [313, 249] width 86 height 20
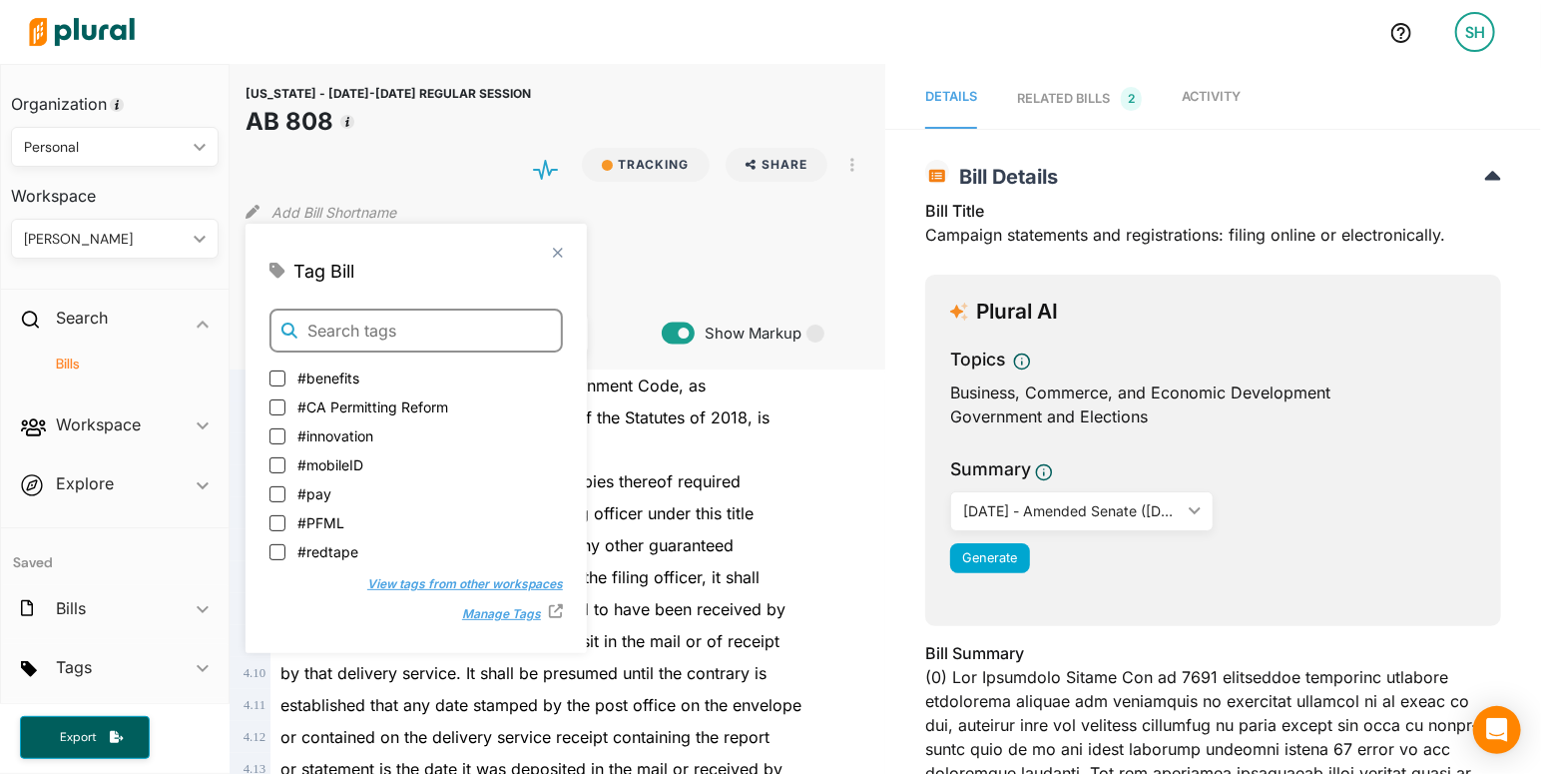
click at [398, 327] on input "text" at bounding box center [417, 330] width 294 height 44
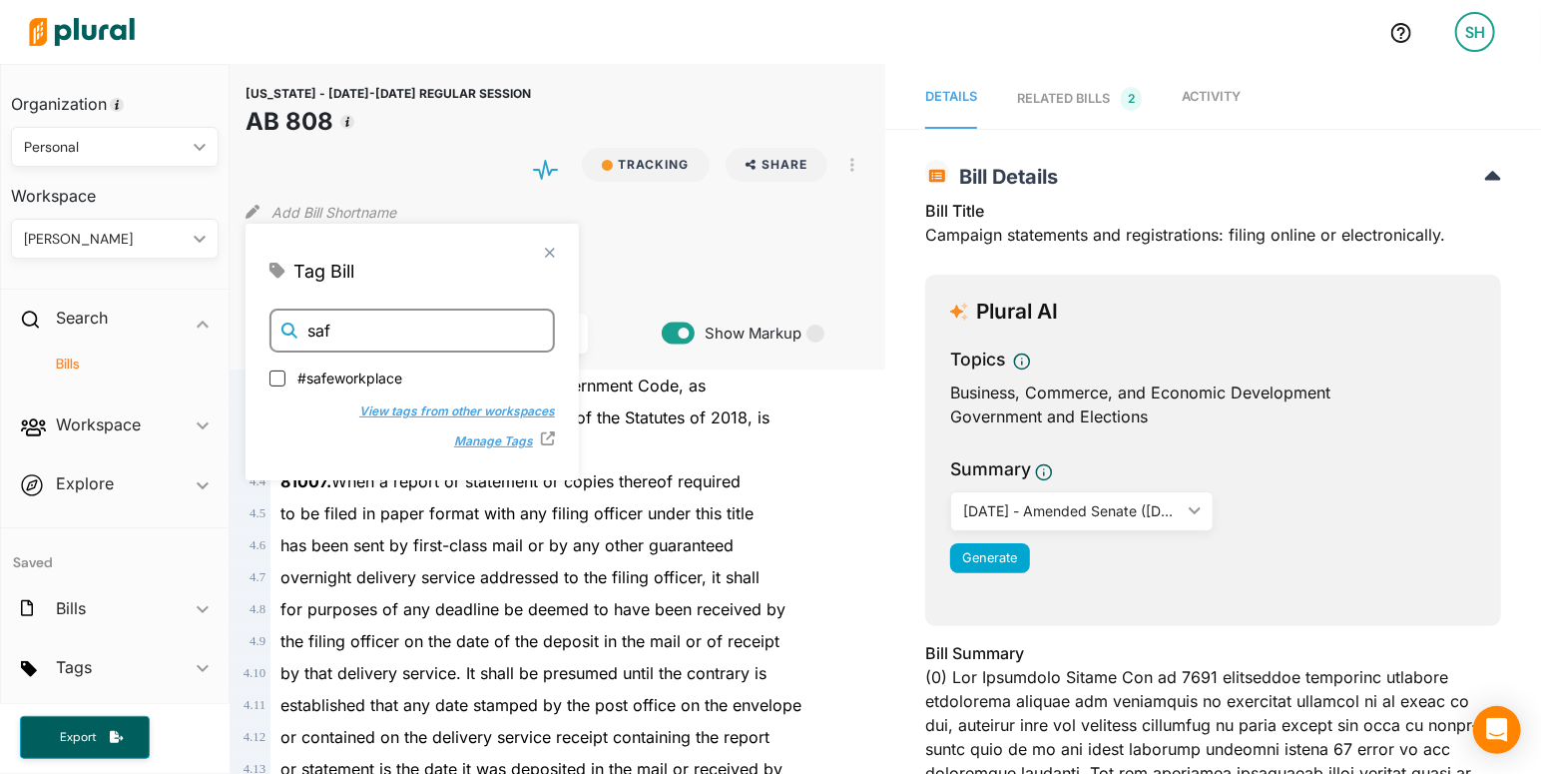
type input "saf"
click at [391, 379] on span "#safeworkplace" at bounding box center [349, 375] width 105 height 21
click at [286, 379] on input "#safeworkplace" at bounding box center [278, 376] width 16 height 16
checkbox input "true"
click at [1219, 93] on span "Activity" at bounding box center [1211, 96] width 59 height 15
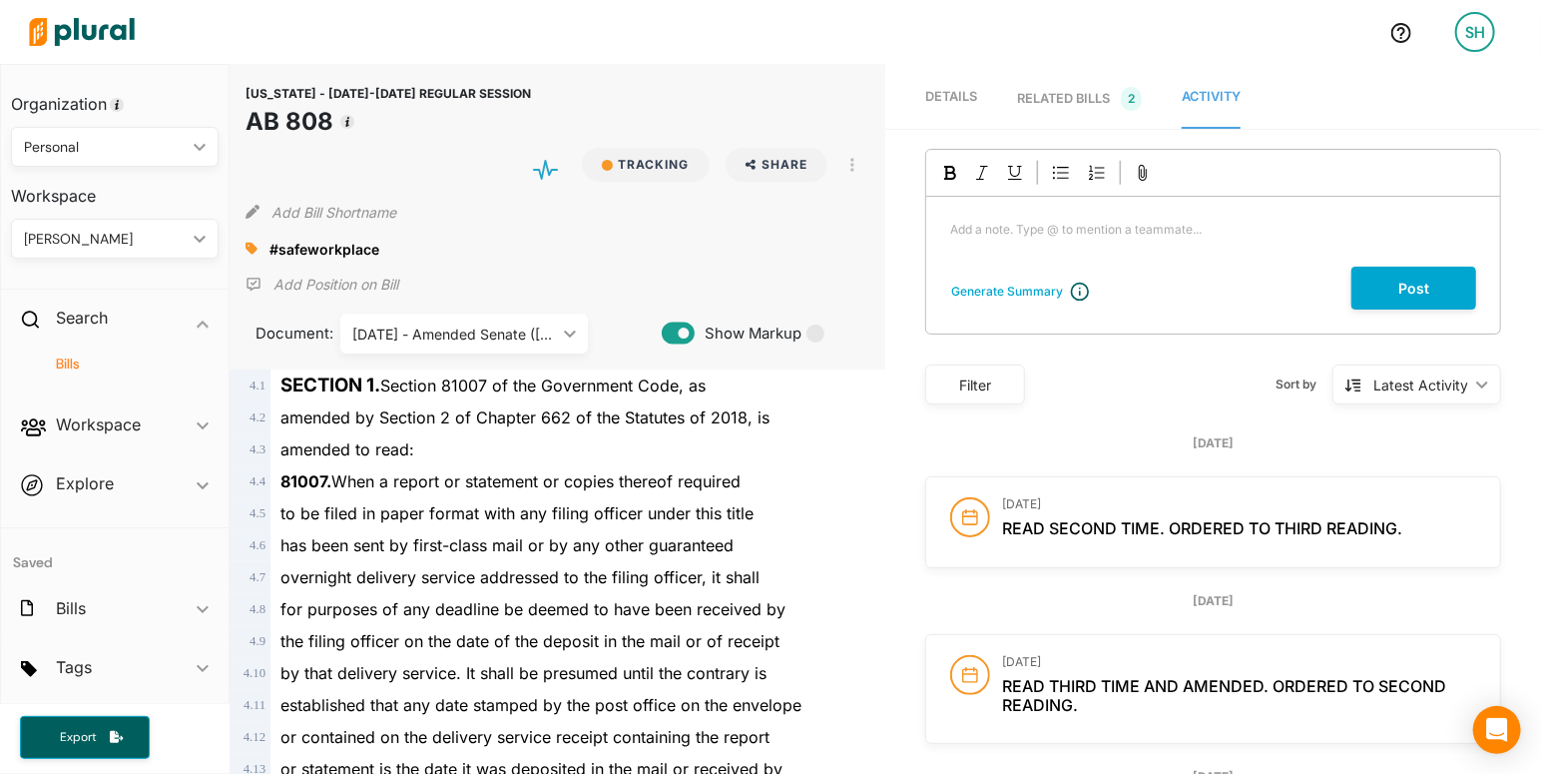
click at [1060, 107] on div "RELATED BILLS 2" at bounding box center [1079, 99] width 125 height 24
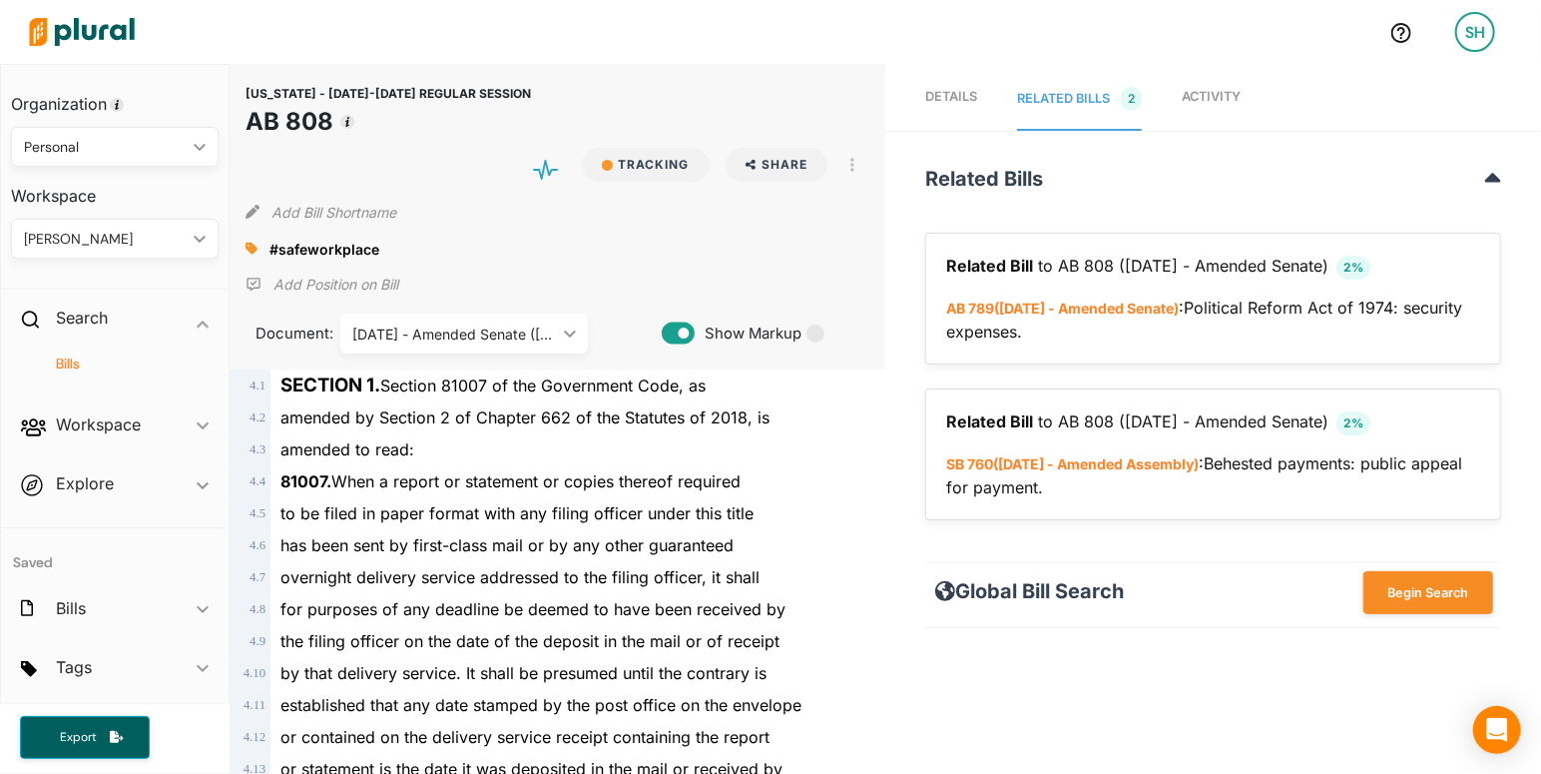
click at [1234, 91] on span "Activity" at bounding box center [1211, 96] width 59 height 15
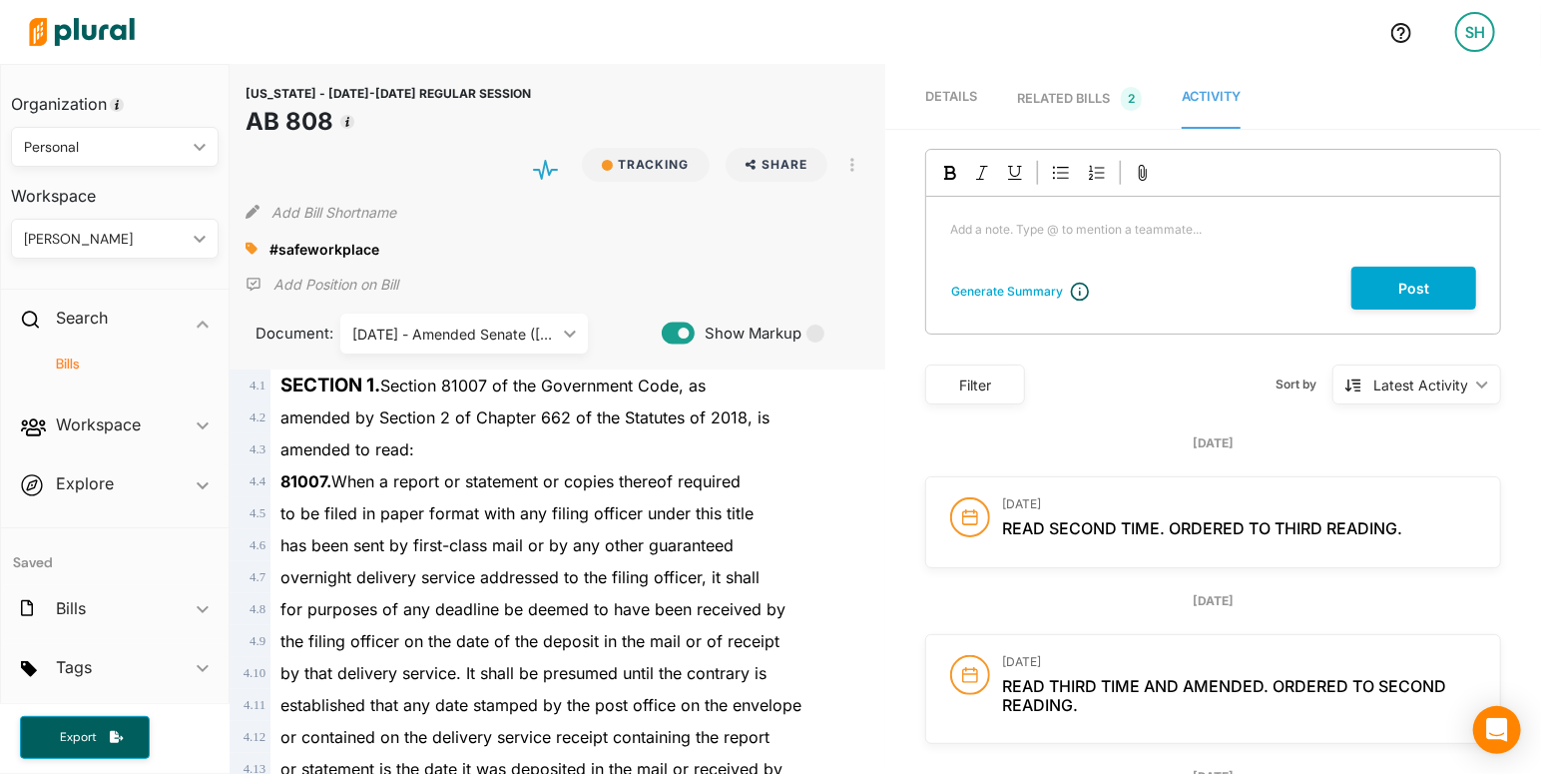
click at [1073, 234] on p "Add a note. Type @ to mention a teammate... ﻿" at bounding box center [1213, 230] width 526 height 18
click at [1131, 213] on div "Add a note. Type @ to mention a teammate... ﻿" at bounding box center [1213, 232] width 574 height 70
click at [945, 230] on div "contains same security provisions as AB 789" at bounding box center [1213, 232] width 574 height 70
drag, startPoint x: 1140, startPoint y: 233, endPoint x: 1086, endPoint y: 232, distance: 53.9
click at [1085, 235] on span "amended to include the contains same security provisions as AB 789" at bounding box center [1142, 229] width 385 height 15
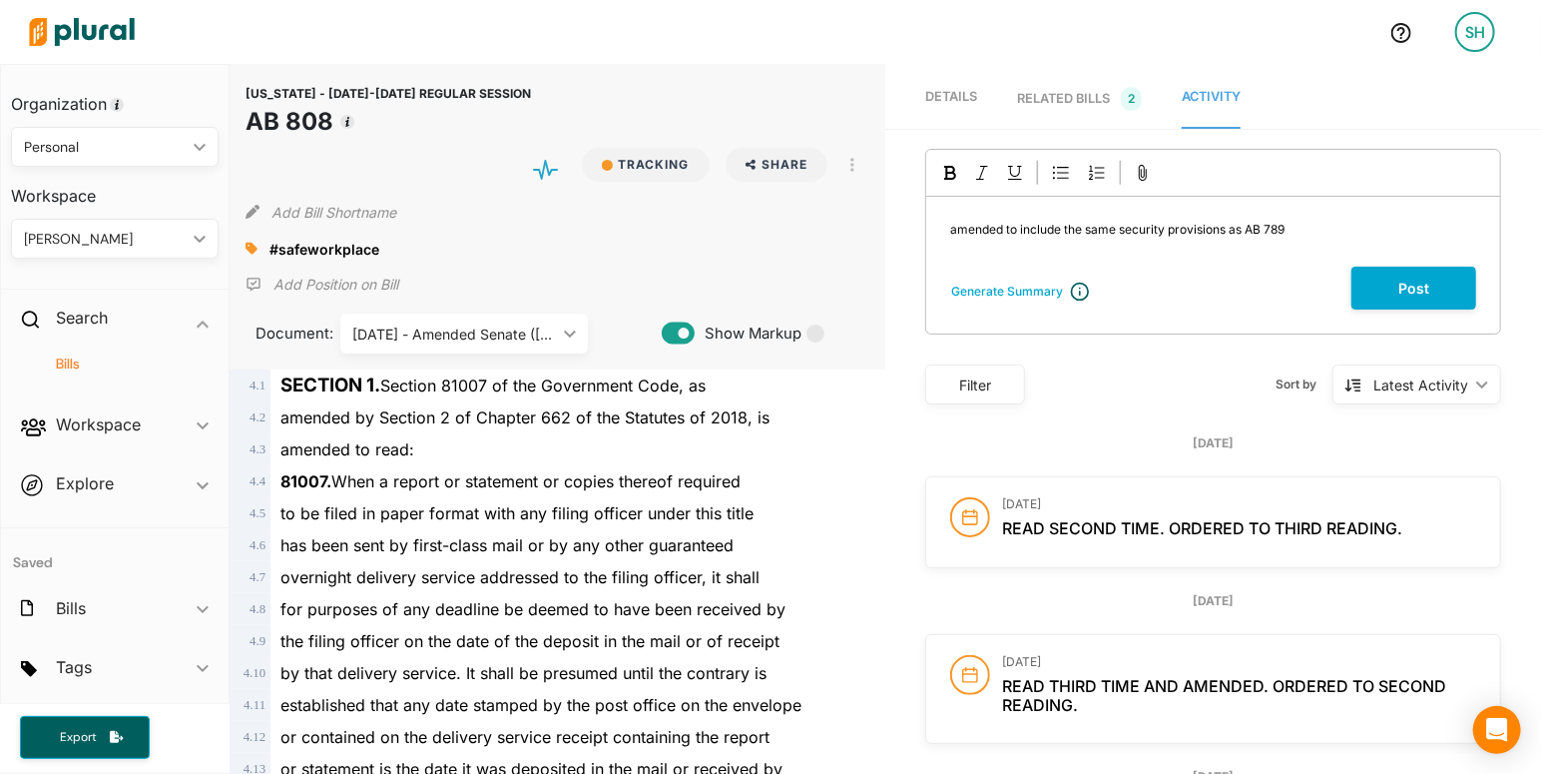
click at [1170, 232] on span "amended to include the same security provisions as AB 789" at bounding box center [1117, 229] width 334 height 15
click at [1122, 232] on span "amended to include the same security expense provisions as AB 789" at bounding box center [1142, 229] width 385 height 15
click at [1265, 230] on span "amended to include the same 10,000 security expense provisions as AB 789" at bounding box center [1164, 229] width 428 height 15
click at [1341, 234] on span "amended to include the same 10,000 security expense cap provisions as AB 789" at bounding box center [1176, 229] width 452 height 15
click at [1425, 294] on button "Post" at bounding box center [1414, 288] width 125 height 43
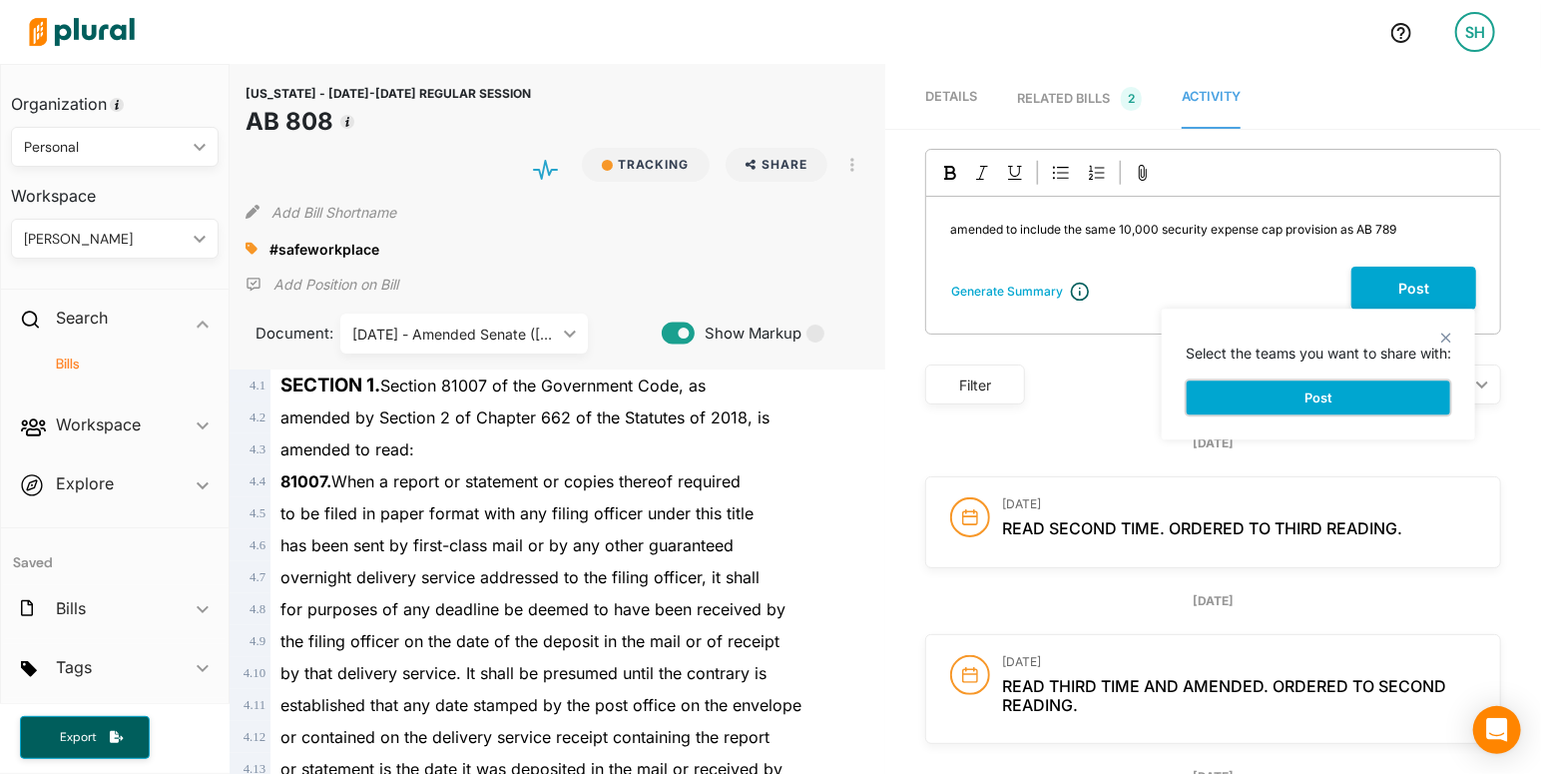
click at [1284, 402] on button "Post" at bounding box center [1319, 397] width 266 height 36
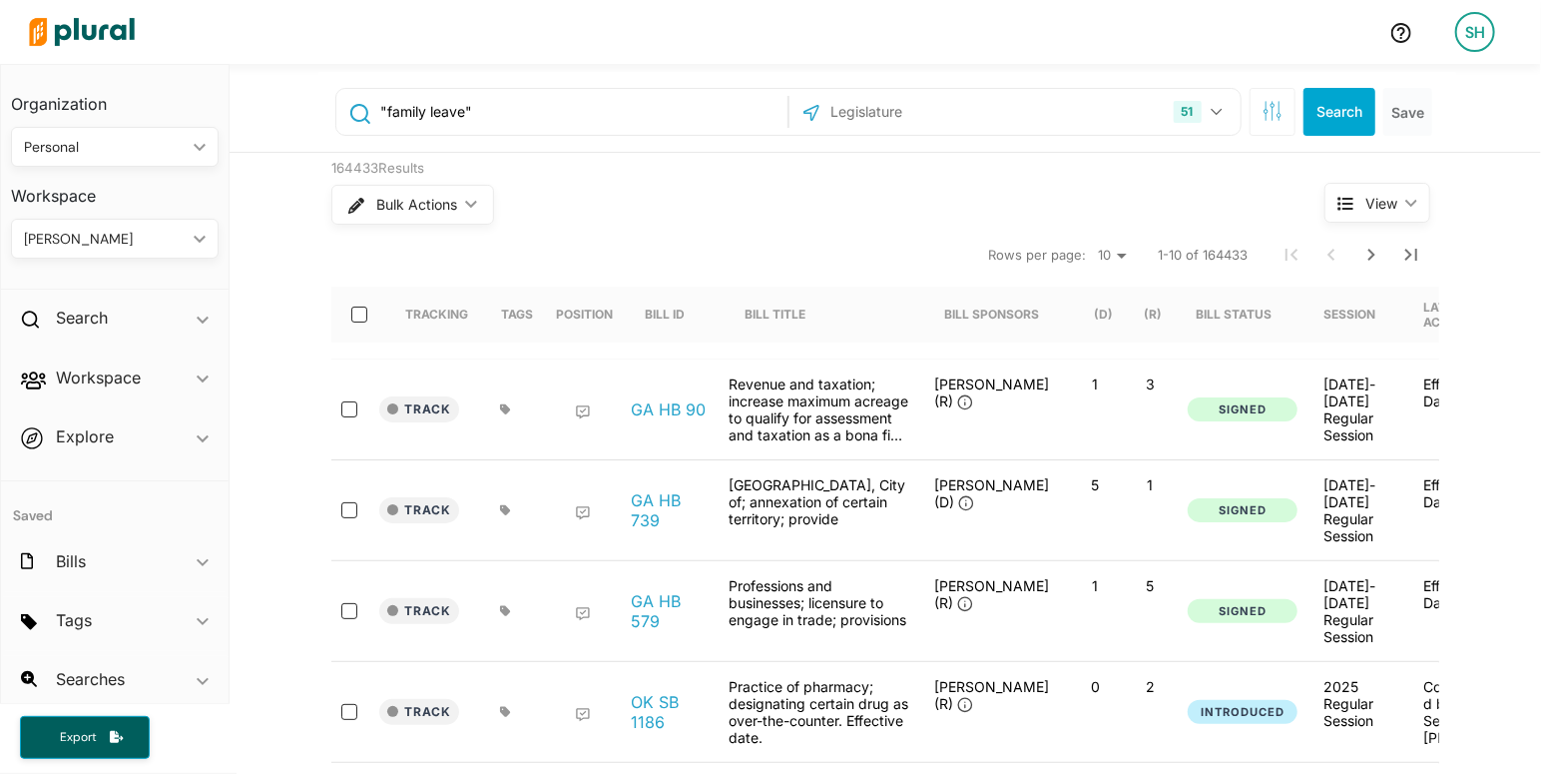
type input ""family leave""
click at [1225, 116] on button "51" at bounding box center [1201, 112] width 70 height 38
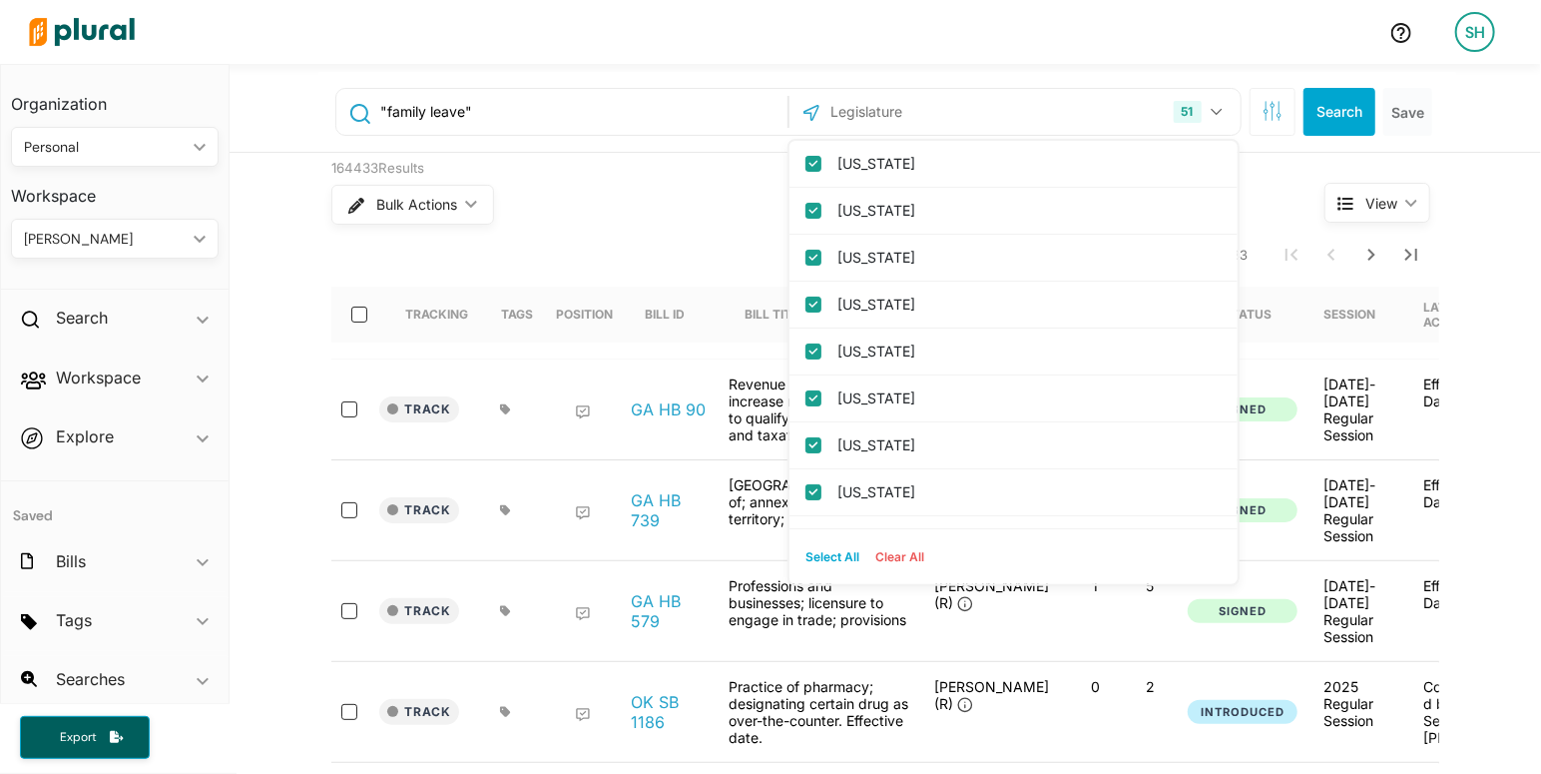
click at [913, 552] on button "Clear All" at bounding box center [900, 557] width 65 height 30
click at [891, 106] on input "text" at bounding box center [936, 112] width 214 height 38
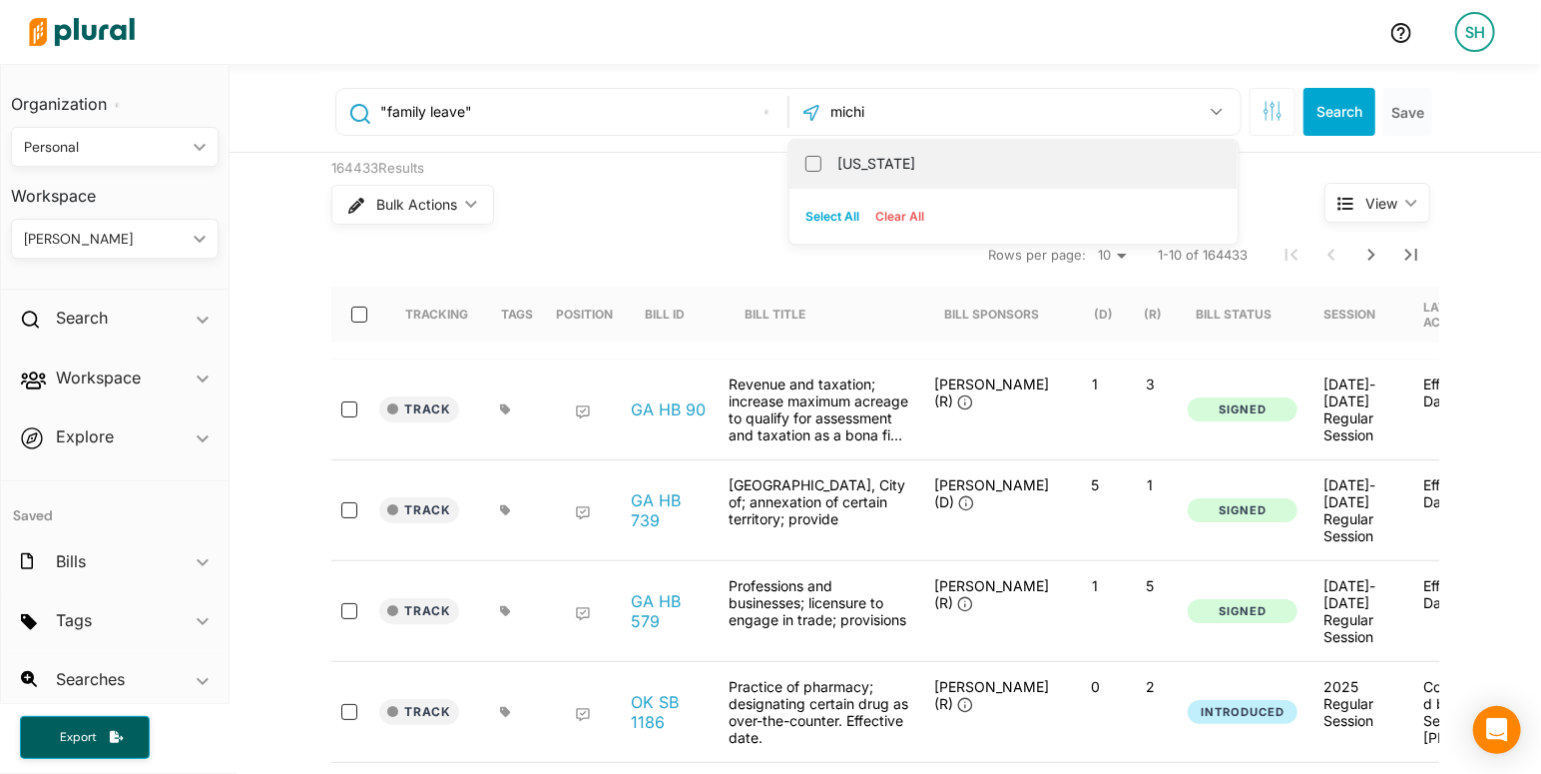
type input "michi"
click at [877, 166] on label "[US_STATE]" at bounding box center [1028, 164] width 380 height 30
click at [822, 166] on input "[US_STATE]" at bounding box center [814, 164] width 16 height 16
checkbox input "true"
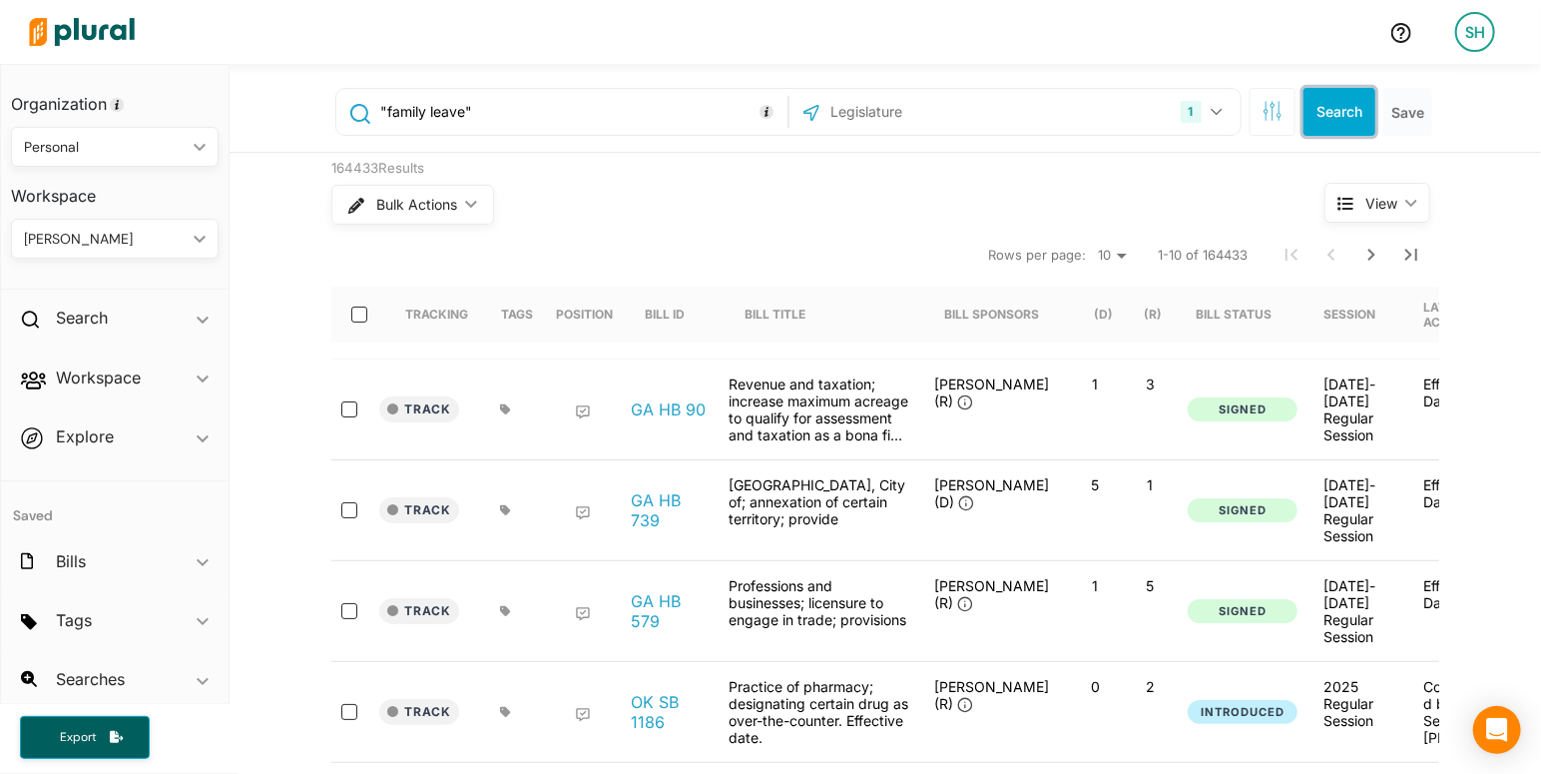
click at [1341, 109] on button "Search" at bounding box center [1340, 112] width 72 height 48
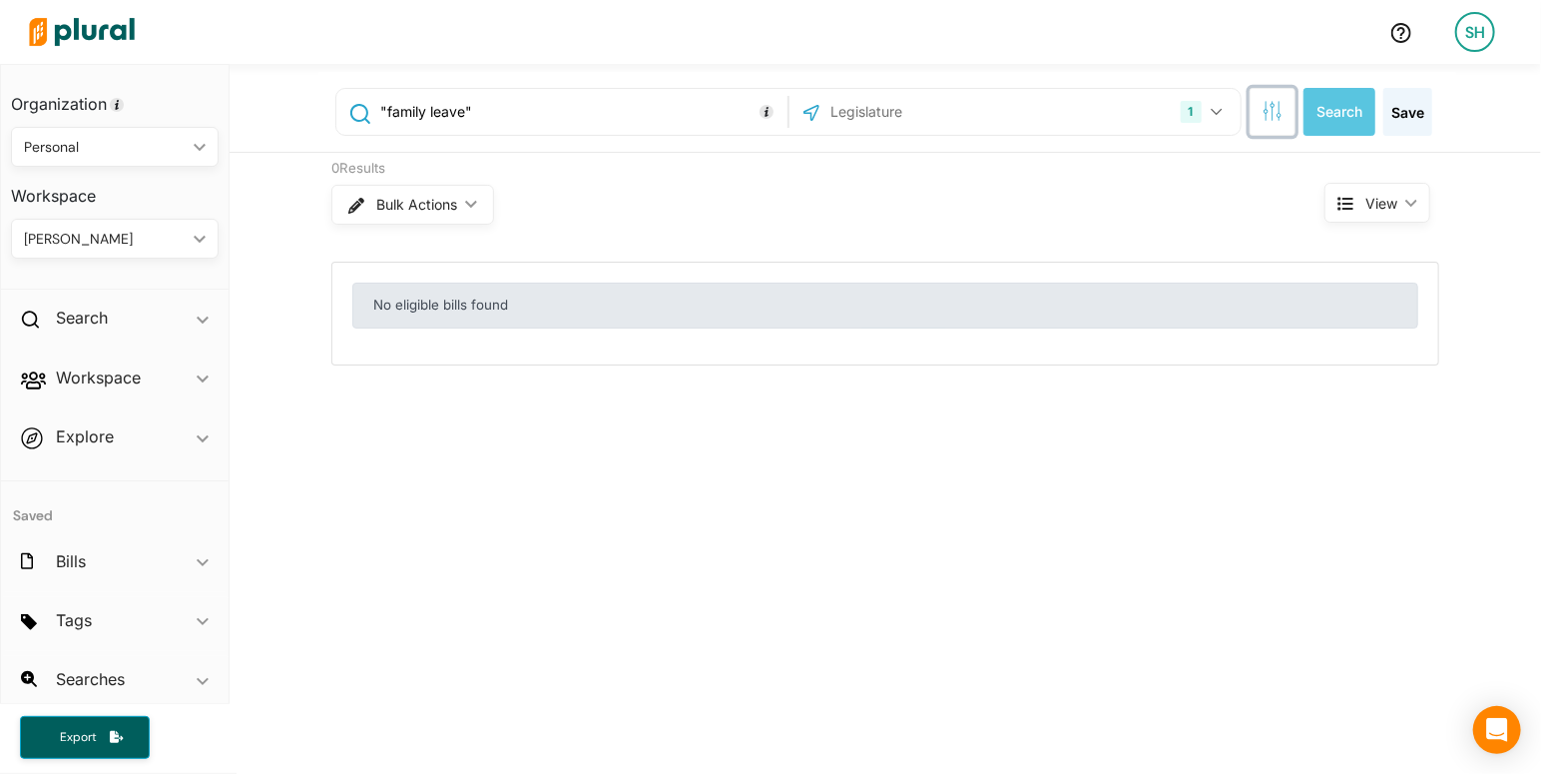
click at [1276, 118] on icon "button" at bounding box center [1273, 111] width 20 height 20
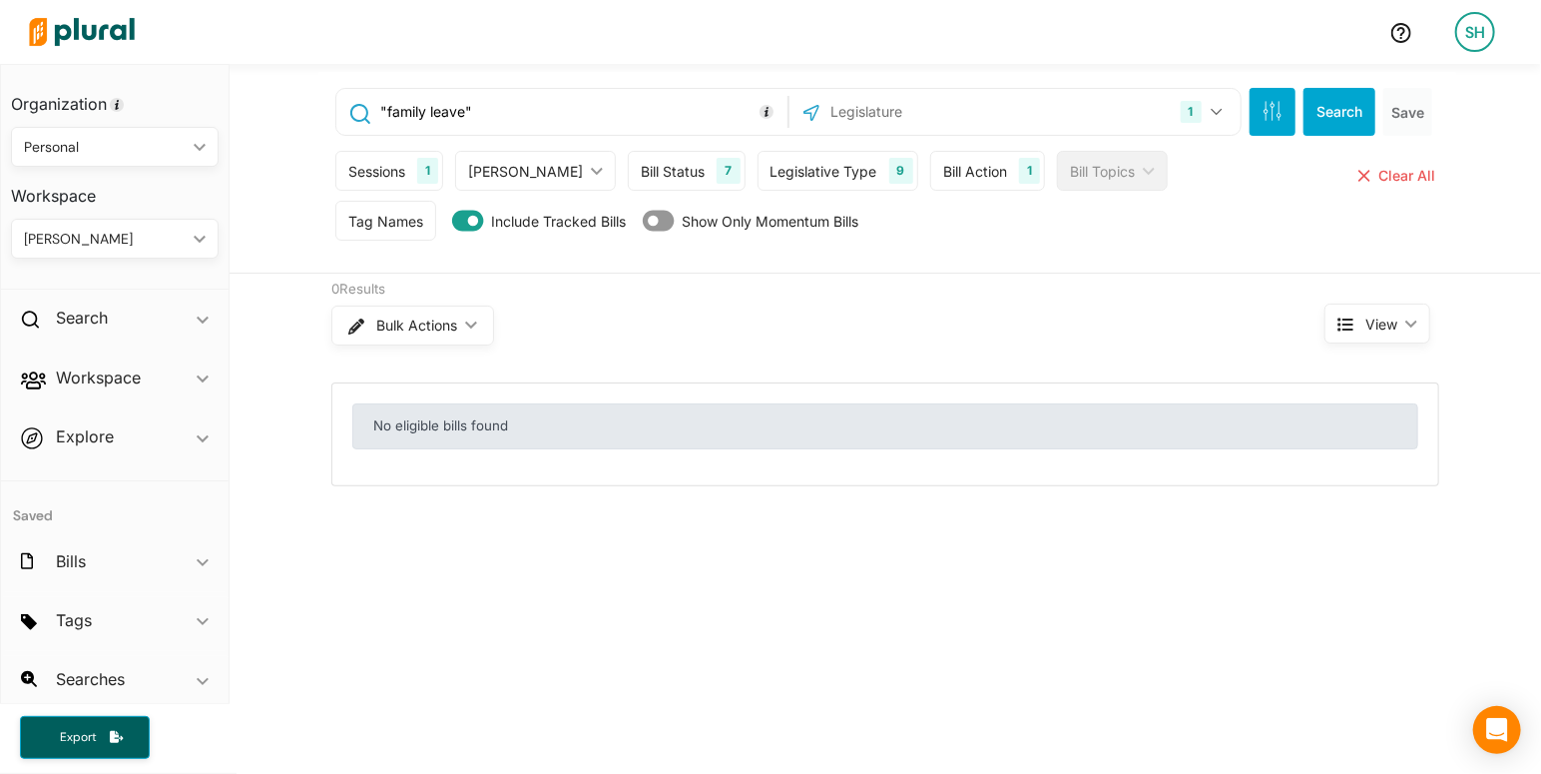
click at [382, 178] on div "Sessions" at bounding box center [376, 171] width 57 height 21
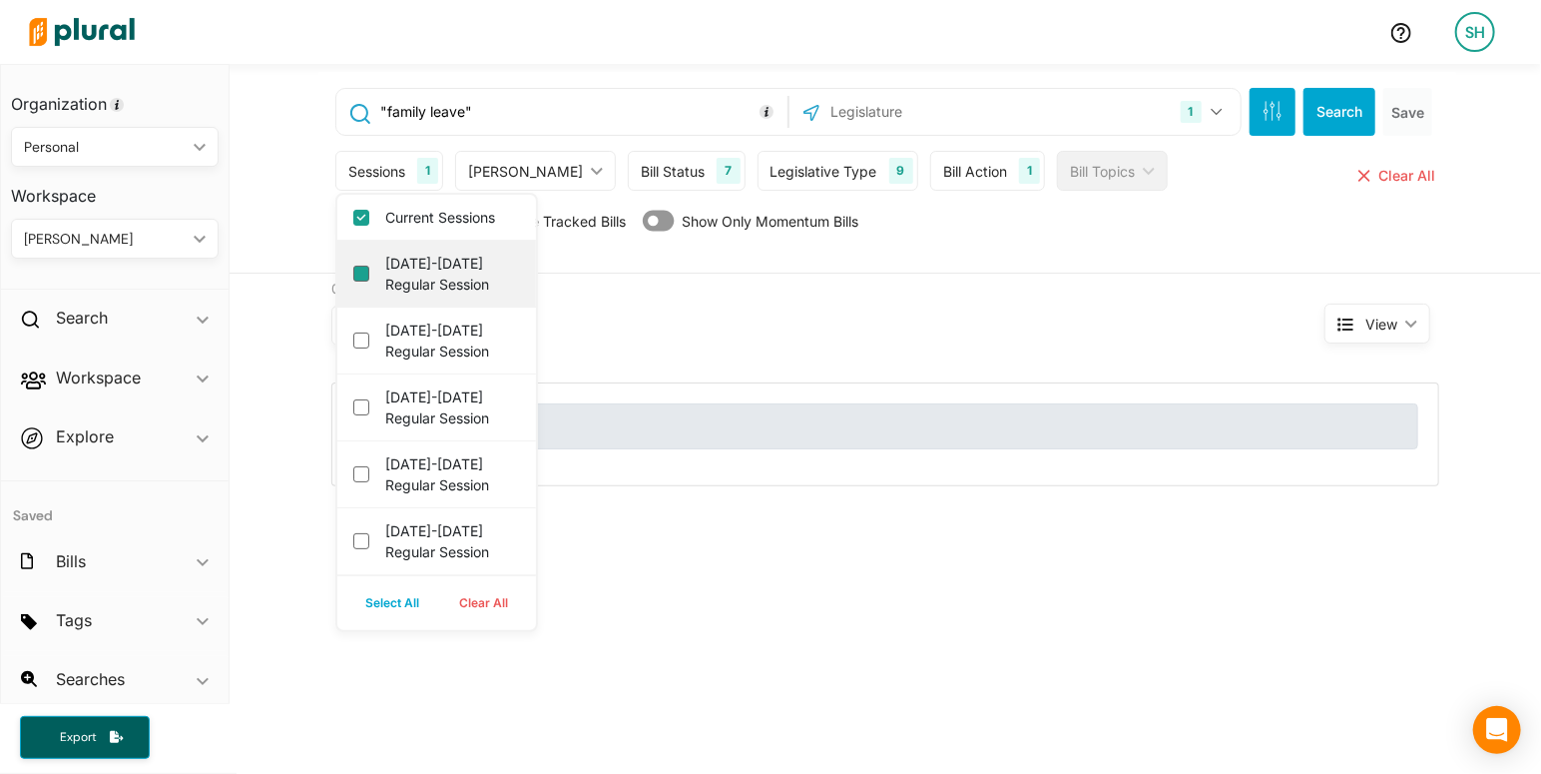
click at [365, 273] on session "[DATE]-[DATE] Regular Session" at bounding box center [361, 274] width 16 height 16
checkbox session "true"
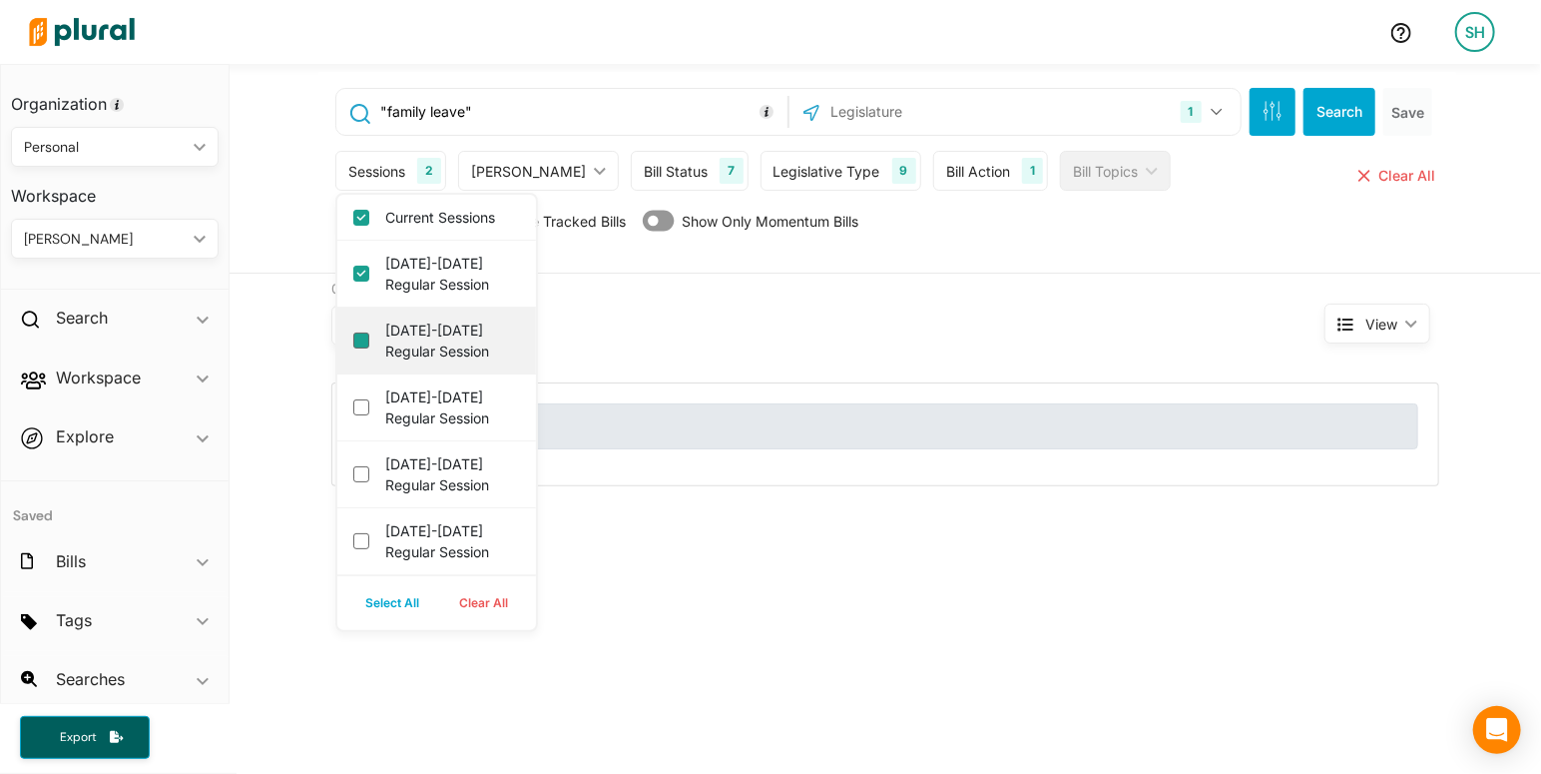
click at [366, 338] on session "2023-2024 Regular Session" at bounding box center [361, 340] width 16 height 16
checkbox session "true"
click at [833, 325] on div "Bulk Actions ic_keyboard_arrow_down" at bounding box center [790, 325] width 918 height 52
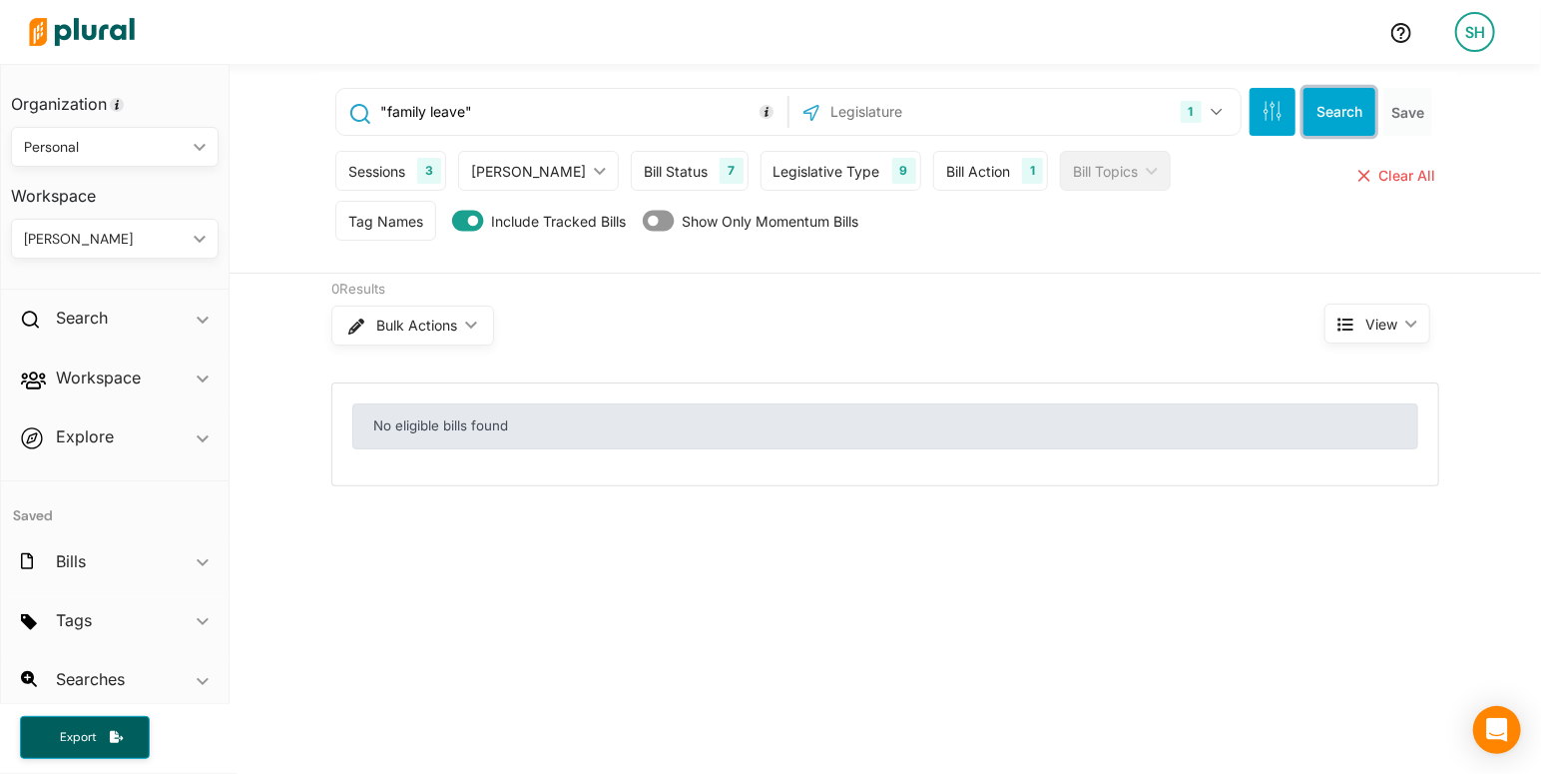
click at [1346, 122] on button "Search" at bounding box center [1340, 112] width 72 height 48
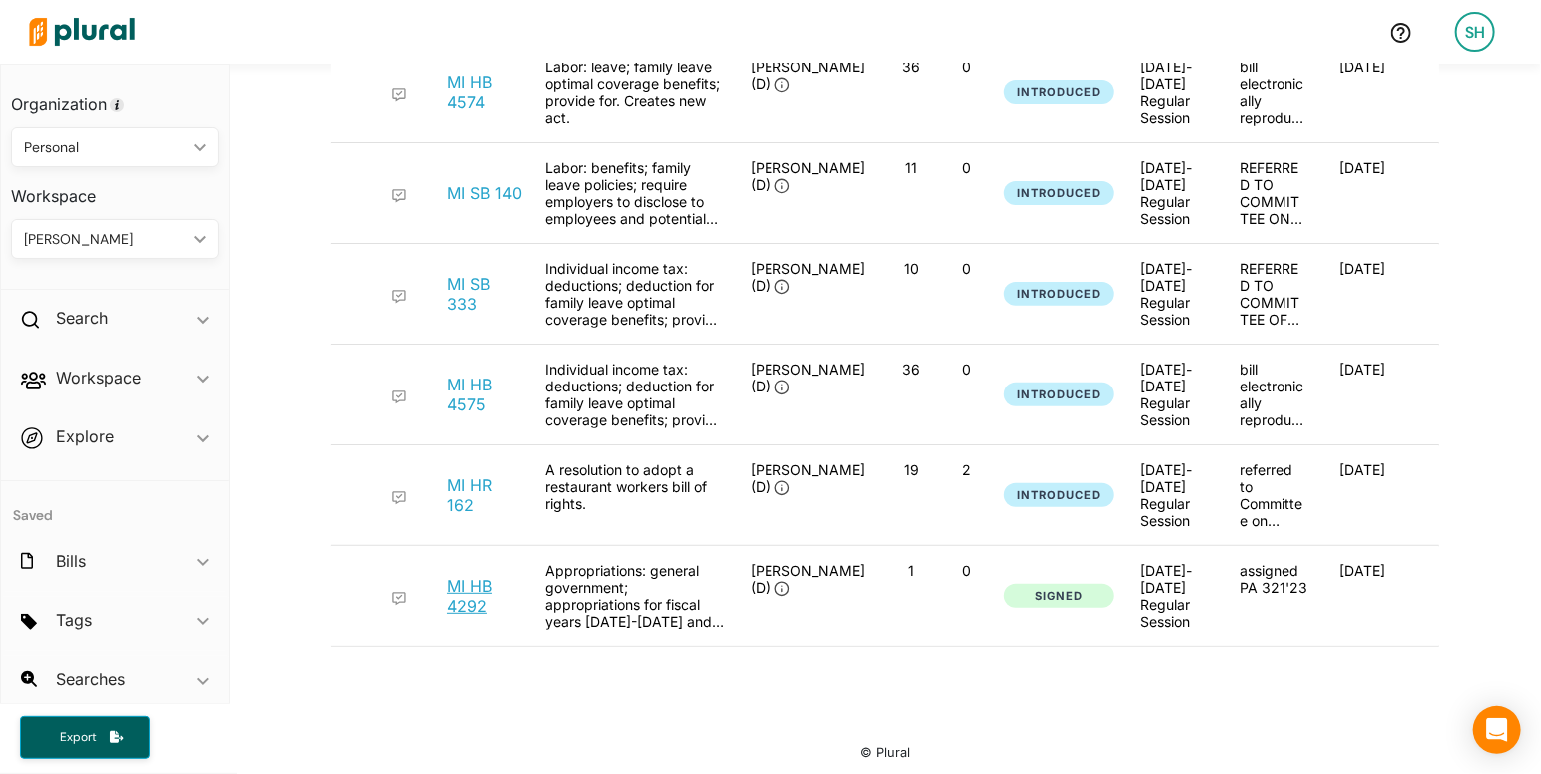
scroll to position [0, 284]
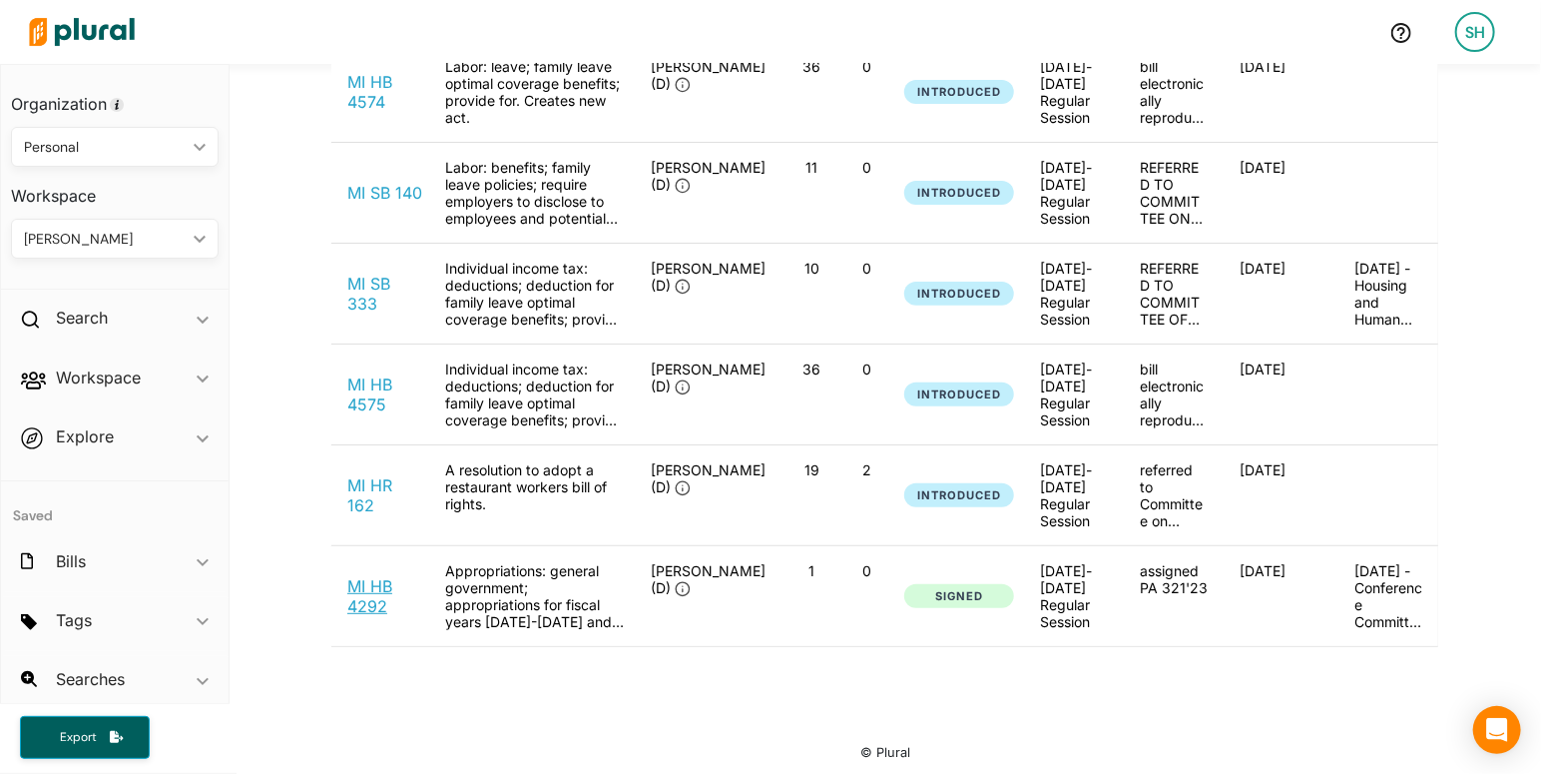
click at [376, 607] on link "MI HB 4292" at bounding box center [385, 596] width 76 height 40
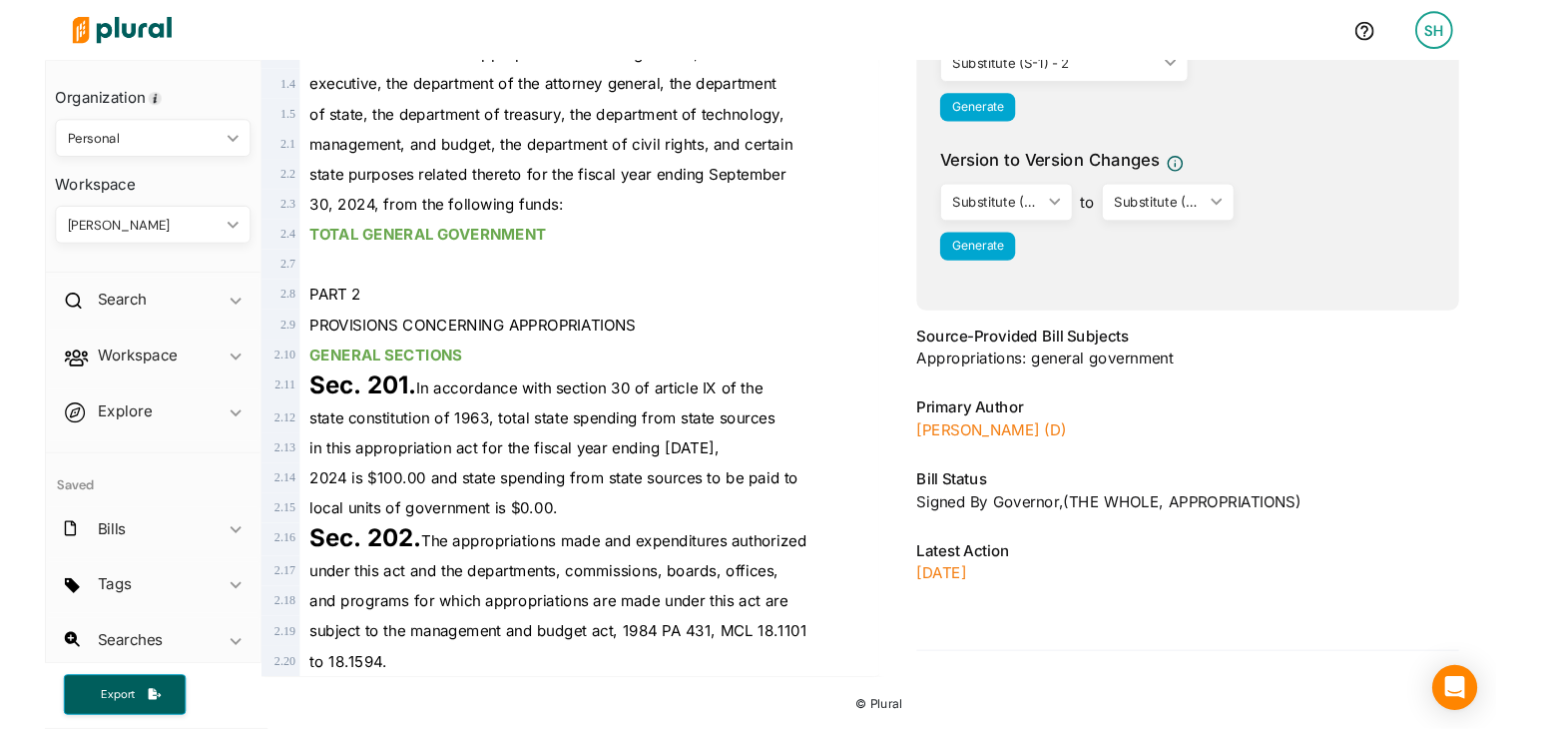
scroll to position [28, 0]
